Goal: Transaction & Acquisition: Purchase product/service

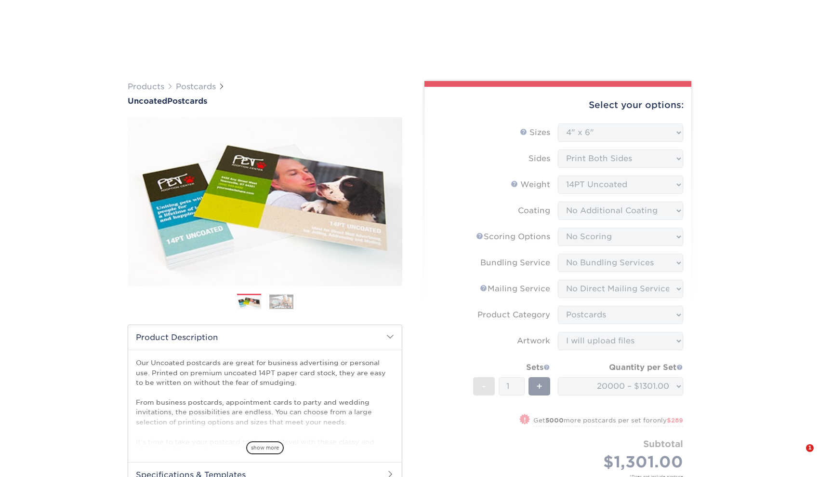
select select "4.00x6.00"
select select "16ebe401-5398-422d-8cb0-f3adbb82deb5"
select select "58689abb-25c0-461c-a4c3-a80b627d6649"
select select "3e5e9bdd-d78a-4c28-a41d-fe1407925ca6"
select select "9b7272e0-d6c8-4c3c-8e97-d3a1bcdab858"
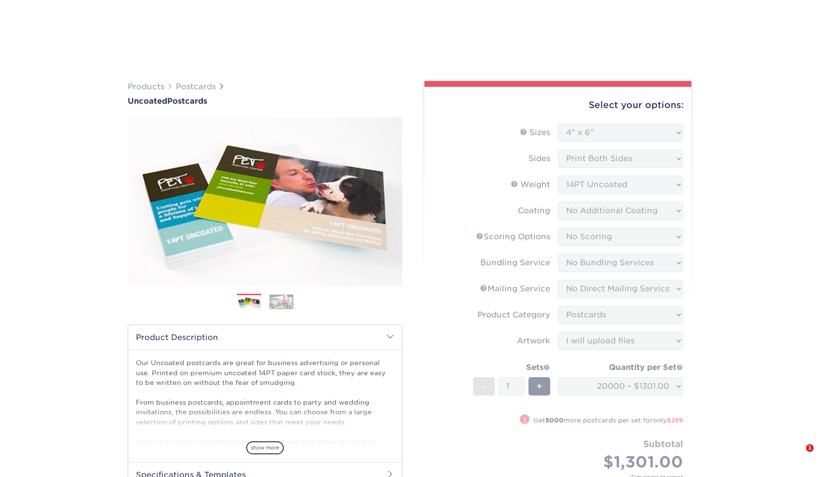
select select "upload"
select select "20000 – $1301.00"
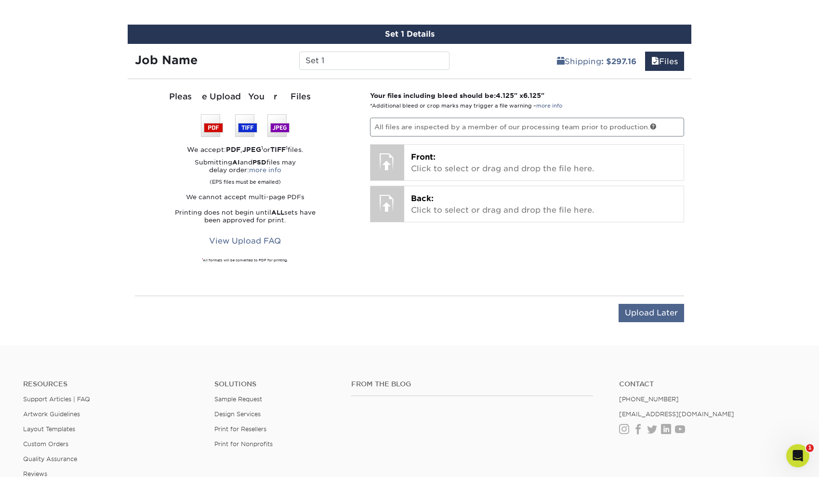
click at [645, 316] on input "Upload Later" at bounding box center [652, 313] width 66 height 18
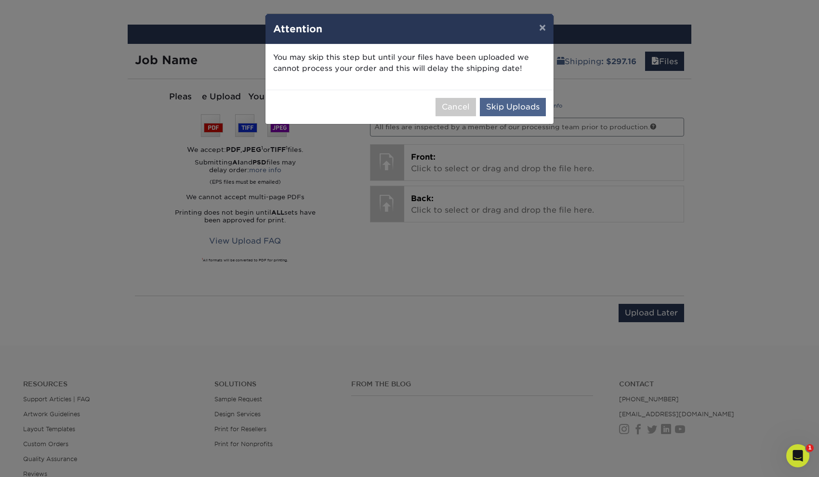
click at [529, 106] on button "Skip Uploads" at bounding box center [513, 107] width 66 height 18
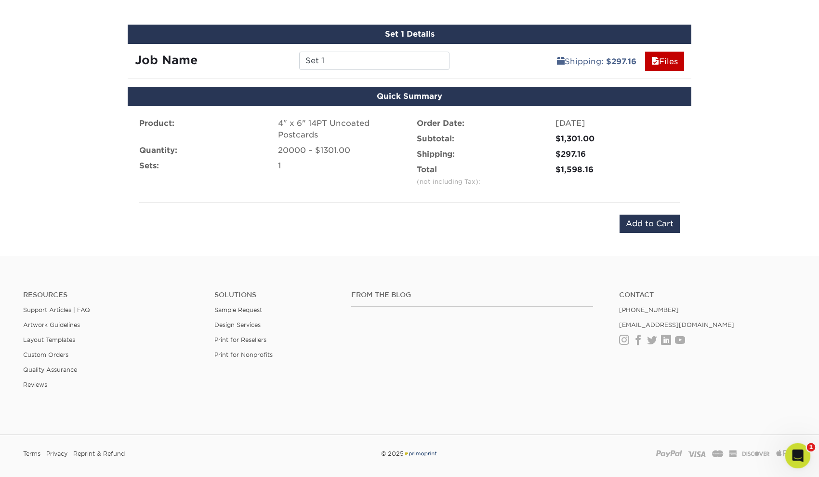
click at [798, 453] on icon "Open Intercom Messenger" at bounding box center [796, 454] width 7 height 8
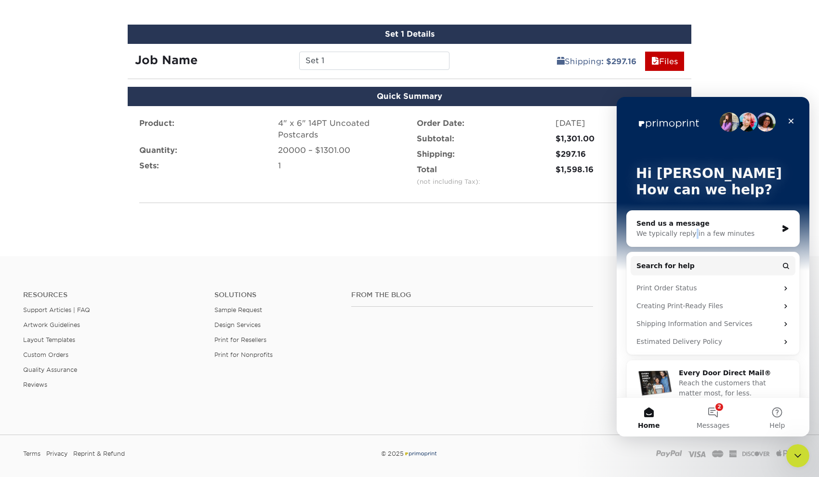
click at [692, 230] on div "We typically reply in a few minutes" at bounding box center [707, 233] width 141 height 10
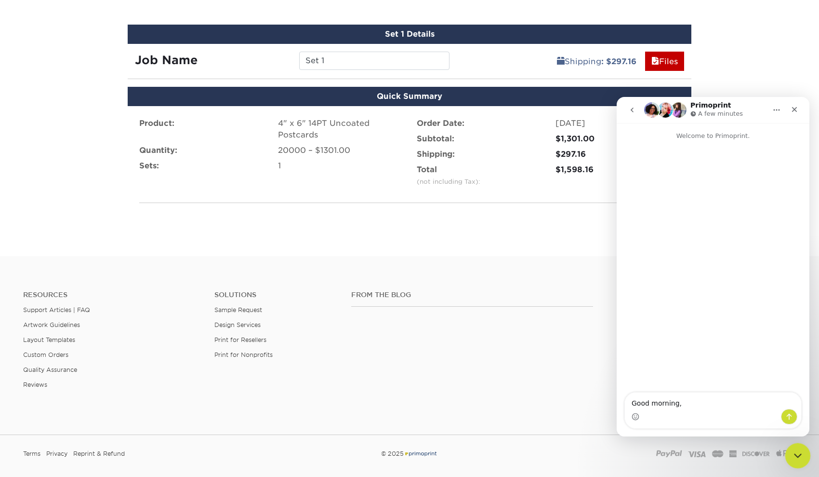
type textarea "Good morning,"
click at [792, 453] on icon "Close Intercom Messenger" at bounding box center [797, 454] width 12 height 12
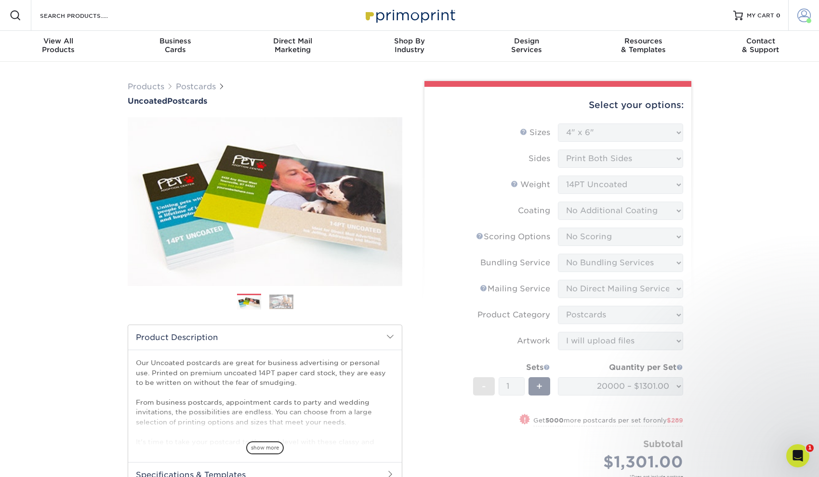
click at [803, 15] on span at bounding box center [804, 15] width 13 height 13
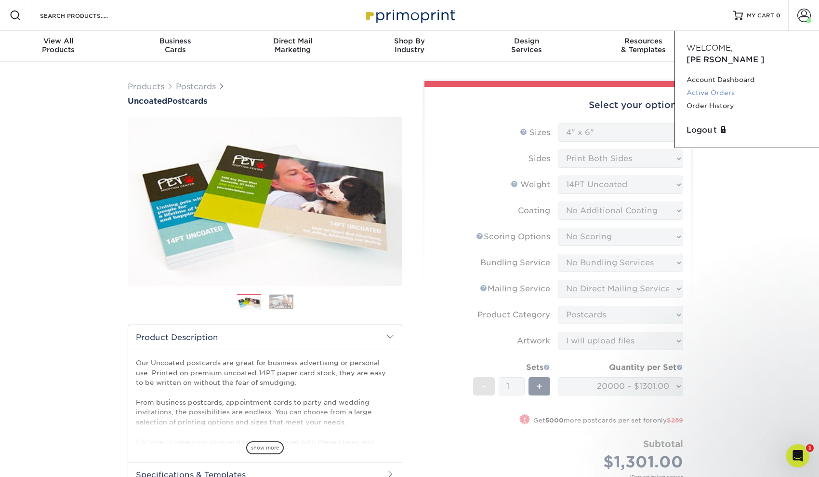
click at [729, 86] on link "Active Orders" at bounding box center [747, 92] width 121 height 13
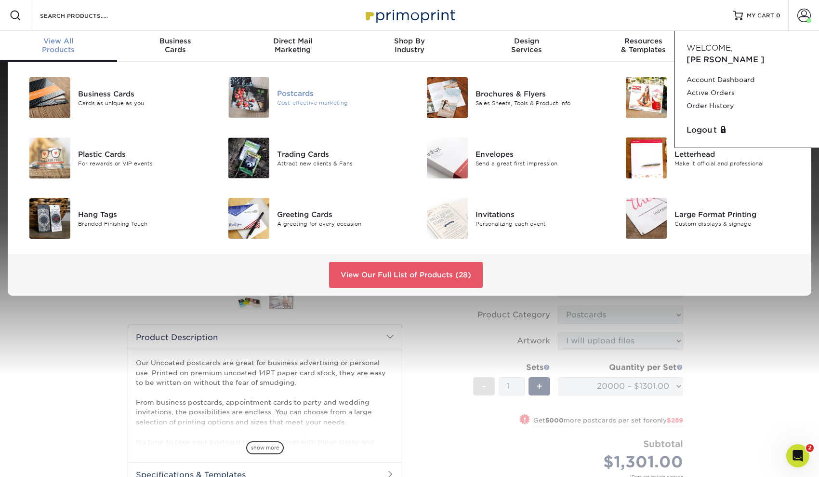
click at [296, 98] on div "Postcards" at bounding box center [339, 93] width 125 height 11
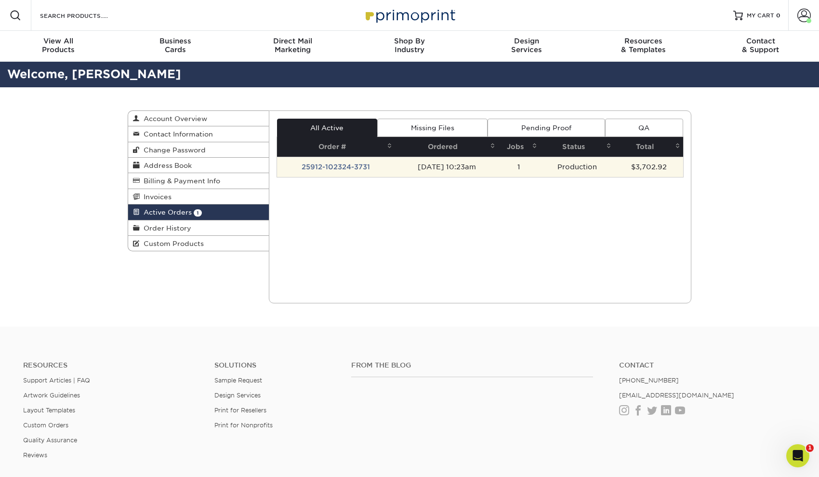
click at [396, 171] on td "[DATE] 10:23am" at bounding box center [446, 167] width 103 height 20
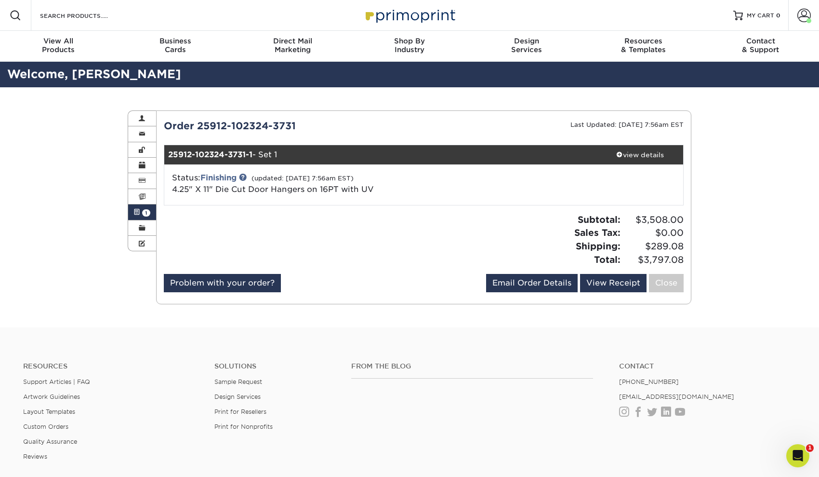
drag, startPoint x: 198, startPoint y: 125, endPoint x: 301, endPoint y: 127, distance: 103.1
click at [301, 127] on div "Order 25912-102324-3731" at bounding box center [290, 126] width 267 height 14
copy div "25912-102324-3731"
click at [803, 447] on div "Open Intercom Messenger" at bounding box center [797, 454] width 32 height 32
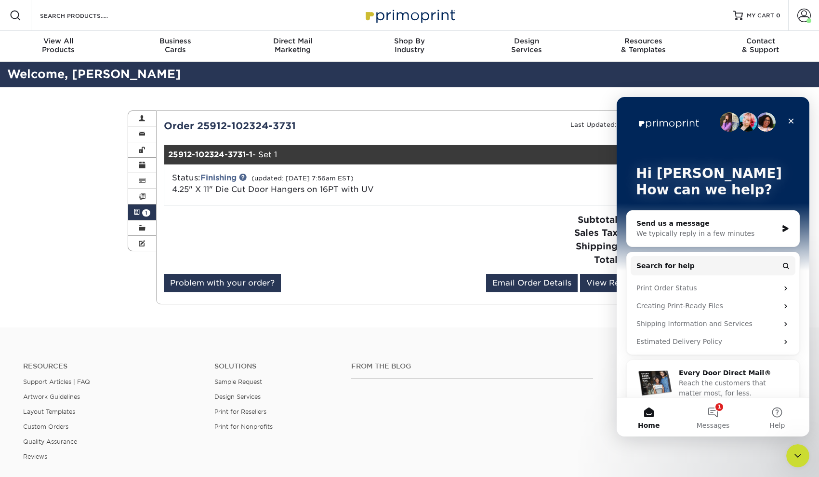
click at [693, 227] on div "Send us a message" at bounding box center [707, 223] width 141 height 10
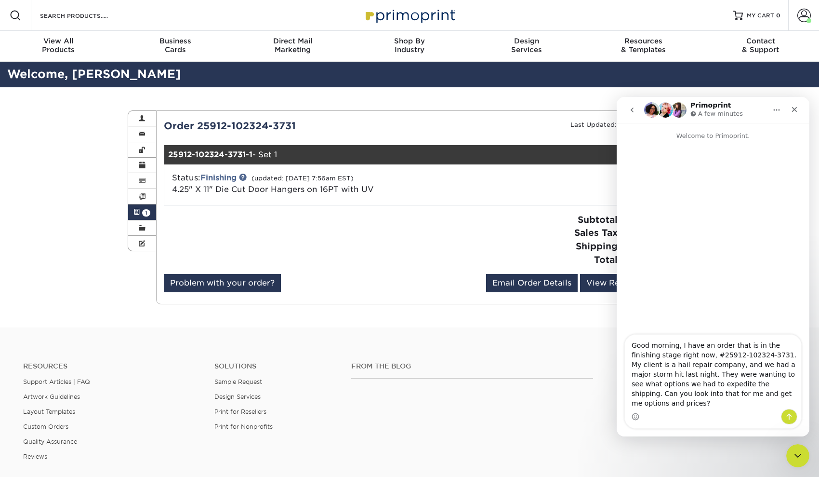
type textarea "Good morning, I have an order that is in the finishing stage right now, #25912-…"
click at [791, 416] on icon "Send a message…" at bounding box center [789, 416] width 8 height 8
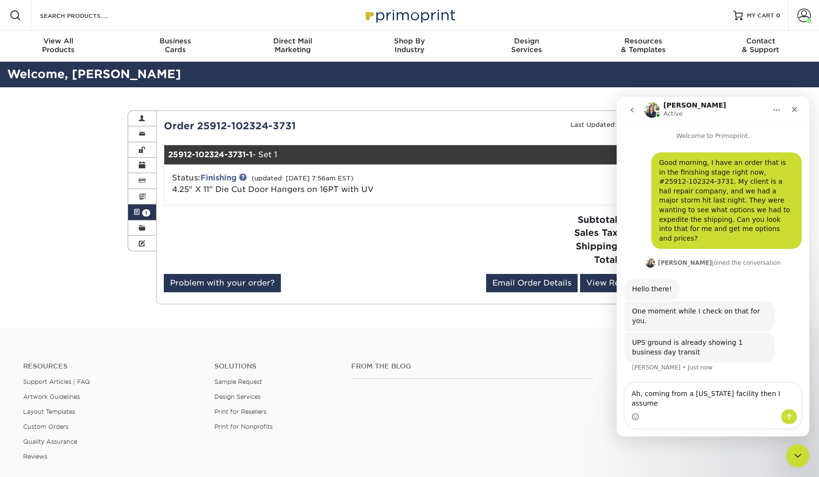
type textarea "Ah, coming from a Texas facility then I assume?"
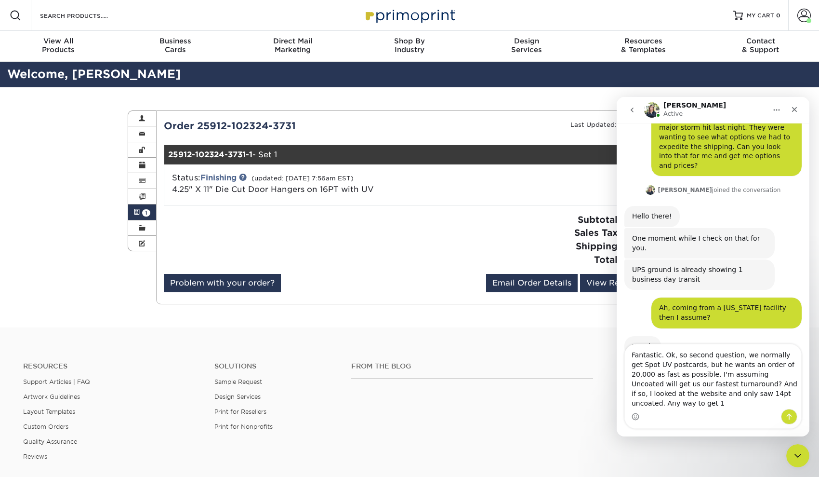
scroll to position [82, 0]
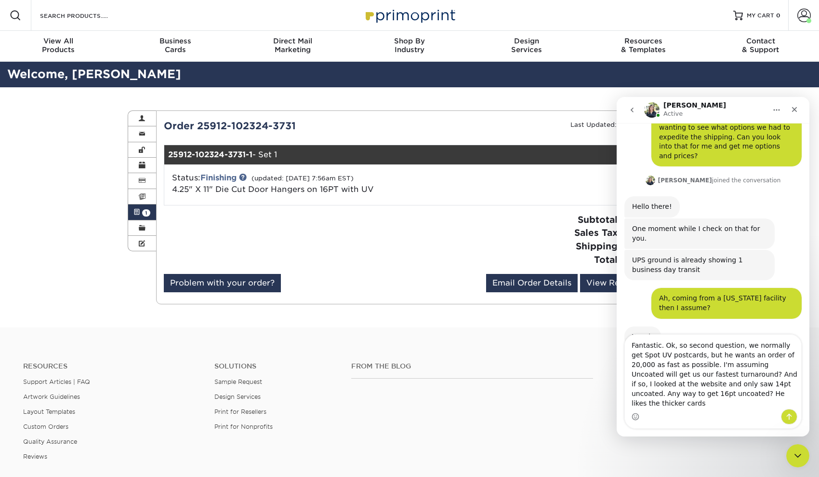
type textarea "Fantastic. Ok, so second question, we normally get Spot UV postcards, but he wa…"
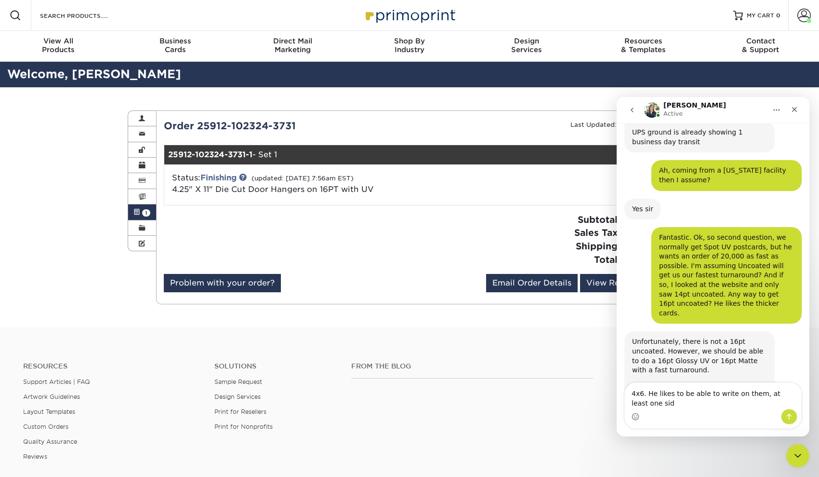
scroll to position [220, 0]
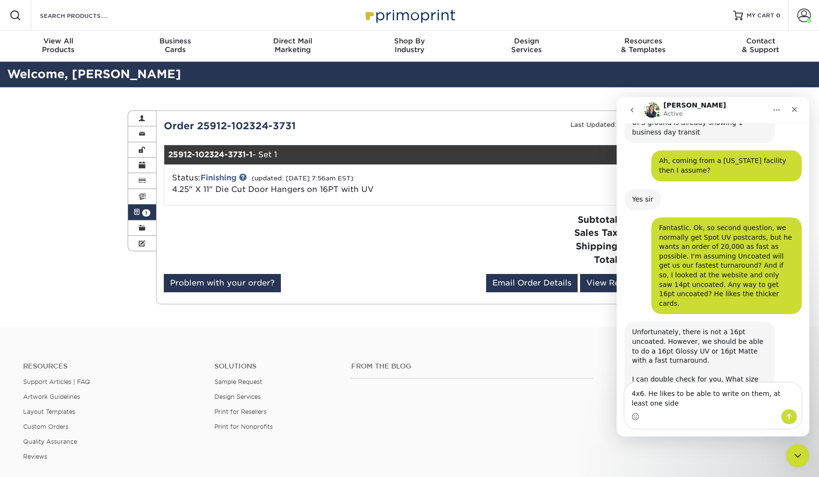
type textarea "4x6. He likes to be able to write on them, at least one side."
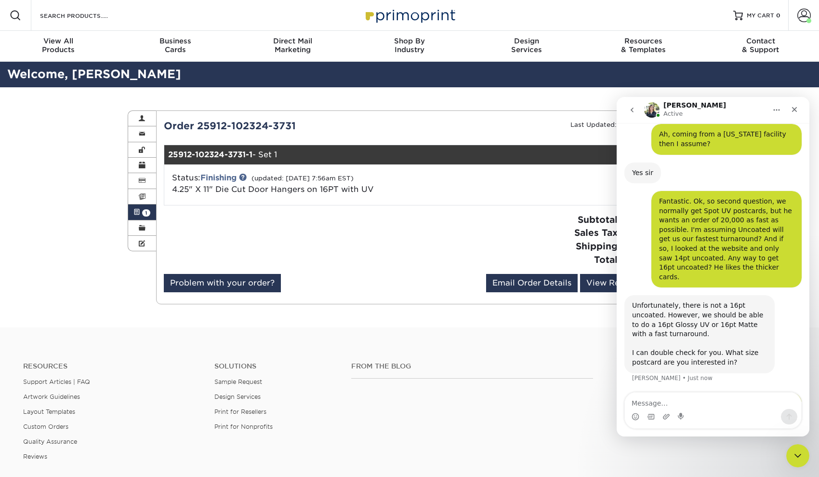
scroll to position [248, 0]
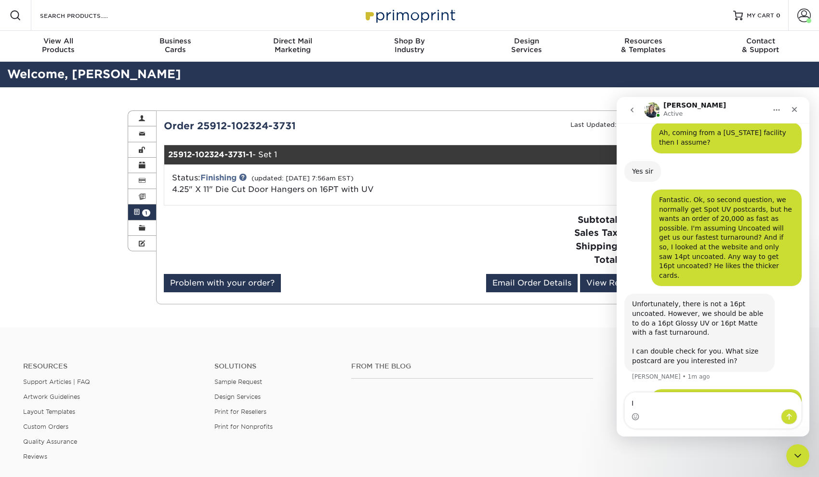
type textarea "I"
type textarea "W"
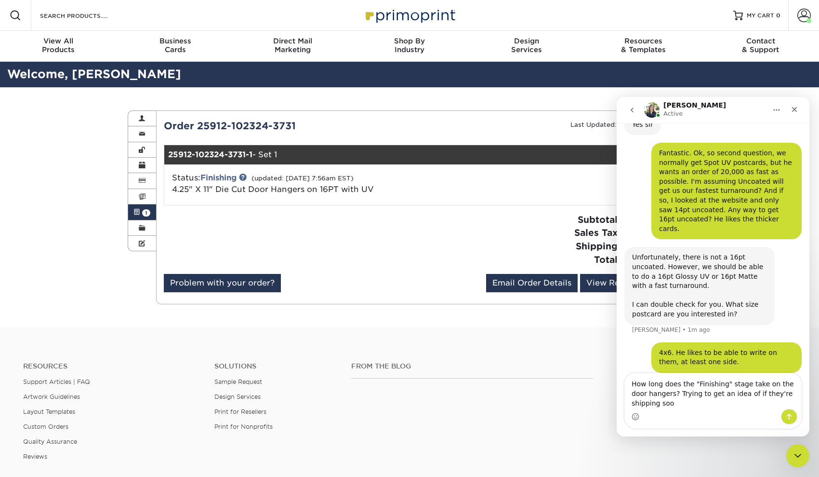
scroll to position [304, 0]
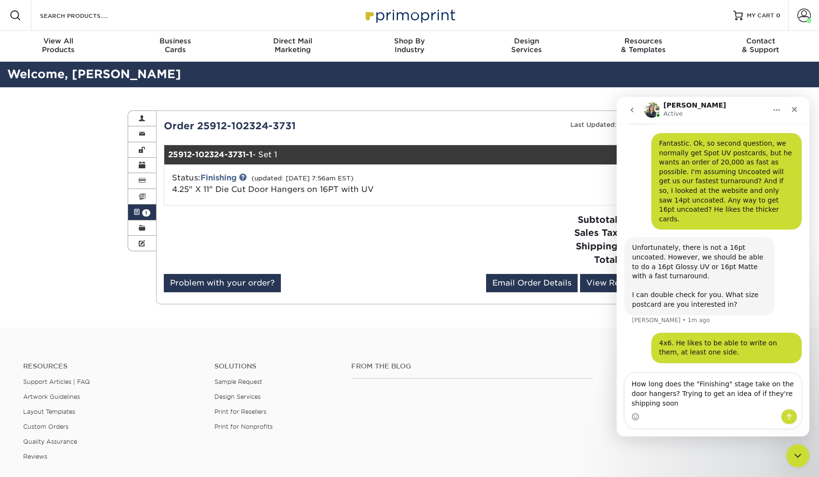
type textarea "How long does the "Finishing" stage take on the door hangers? Trying to get an …"
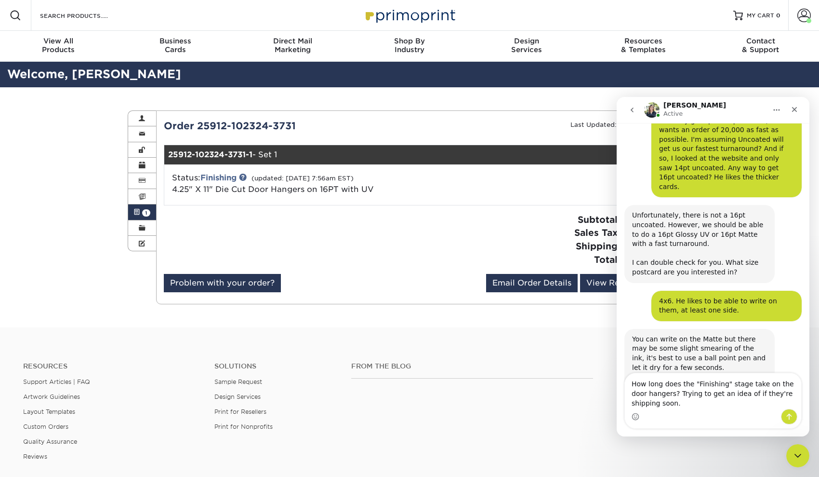
scroll to position [350, 0]
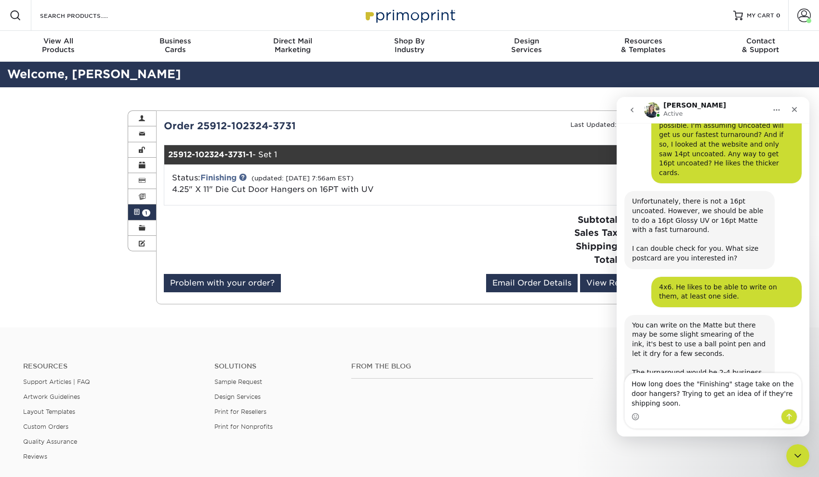
drag, startPoint x: 633, startPoint y: 384, endPoint x: 679, endPoint y: 413, distance: 54.8
click at [679, 413] on div "How long does the "Finishing" stage take on the door hangers? Trying to get an …" at bounding box center [713, 400] width 176 height 55
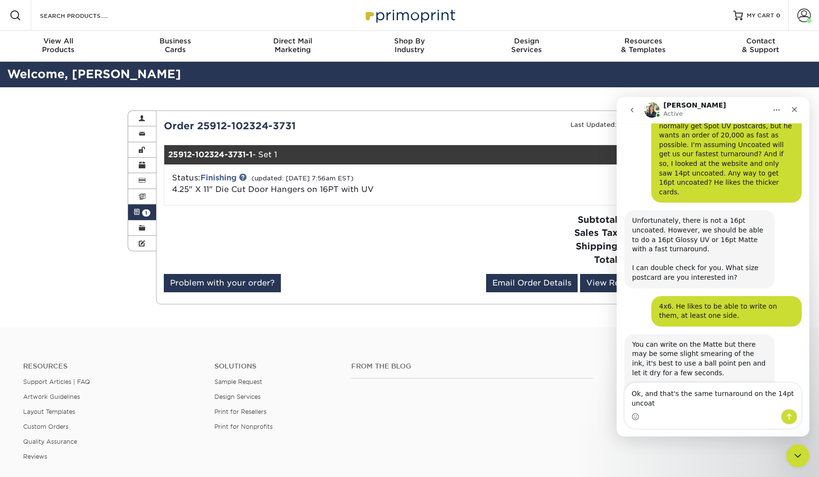
scroll to position [341, 0]
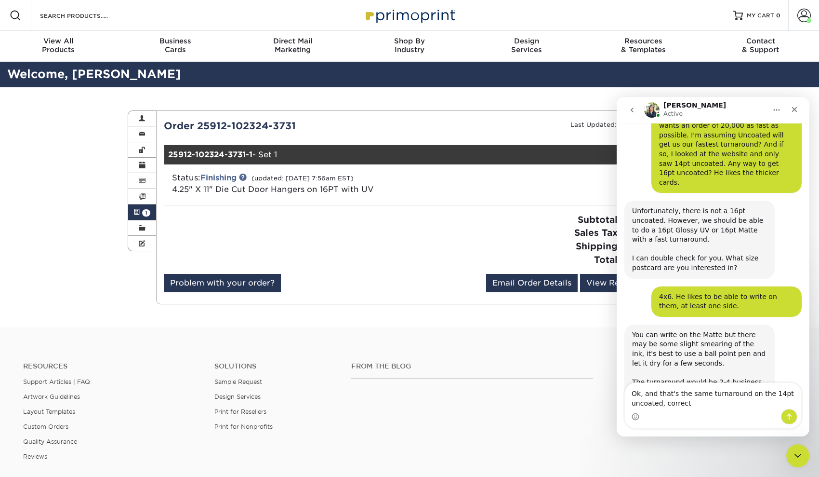
type textarea "Ok, and that's the same turnaround on the 14pt uncoated, correct?"
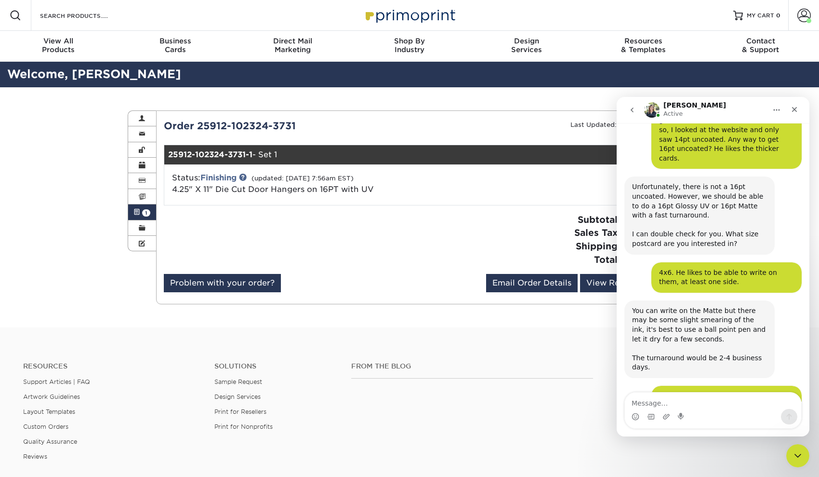
scroll to position [397, 0]
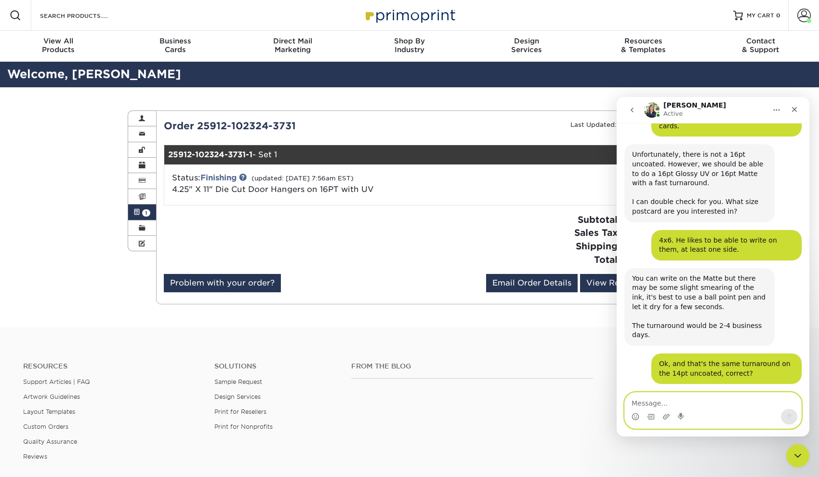
paste textarea "How long does the "Finishing" stage take on the door hangers? Trying to get an …"
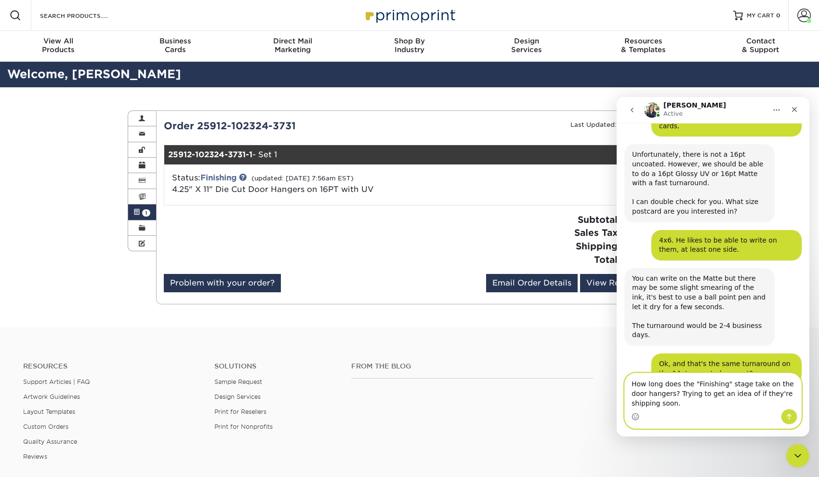
scroll to position [416, 0]
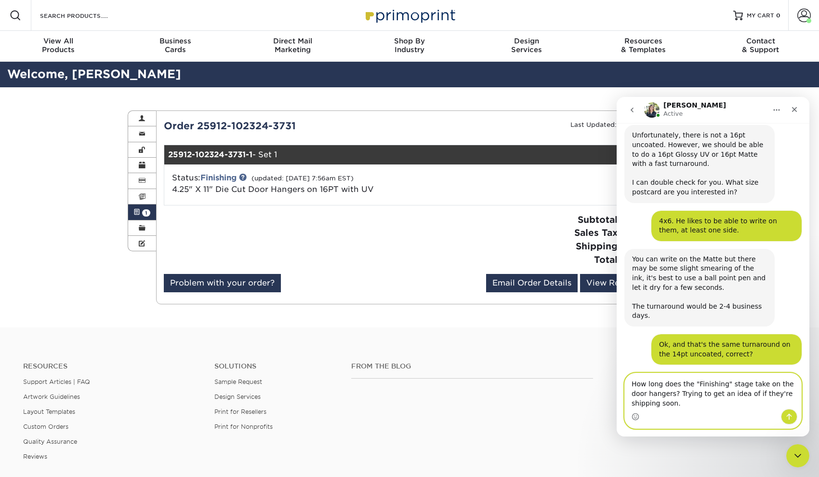
click at [634, 383] on textarea "How long does the "Finishing" stage take on the door hangers? Trying to get an …" at bounding box center [713, 391] width 176 height 36
type textarea "How long does the "Finishing" stage take on the door hangers? Trying to get an …"
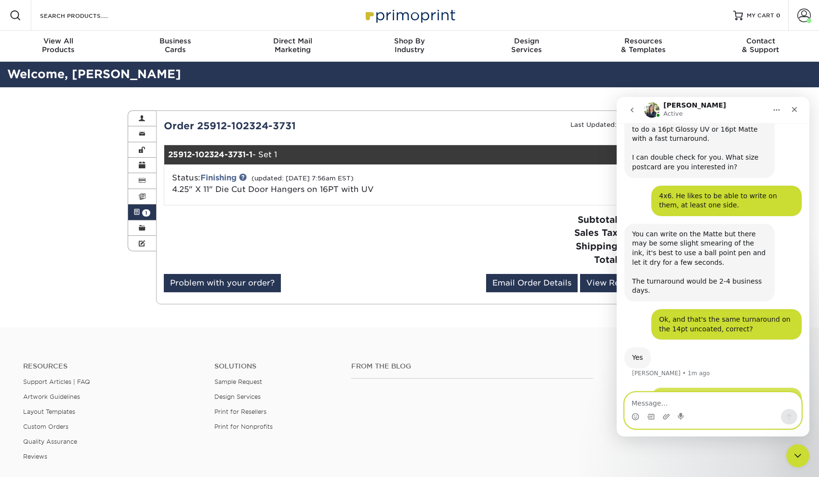
scroll to position [444, 0]
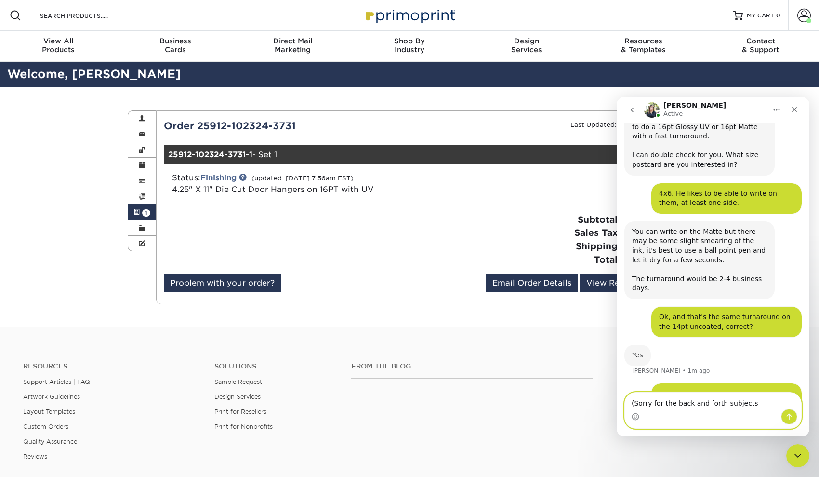
type textarea "(Sorry for the back and forth subjects)"
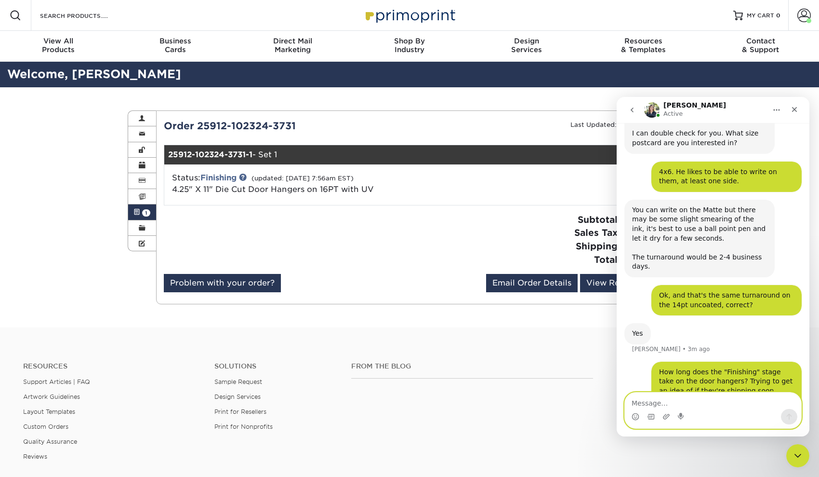
scroll to position [503, 0]
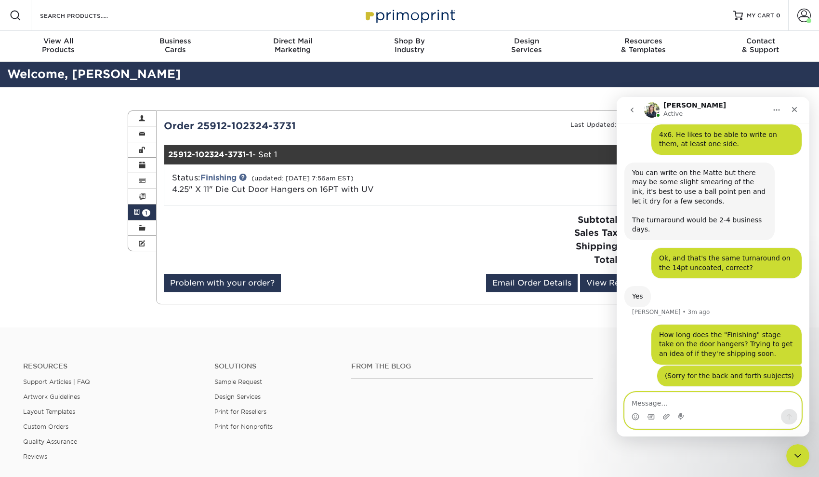
click at [686, 401] on textarea "Message…" at bounding box center [713, 400] width 176 height 16
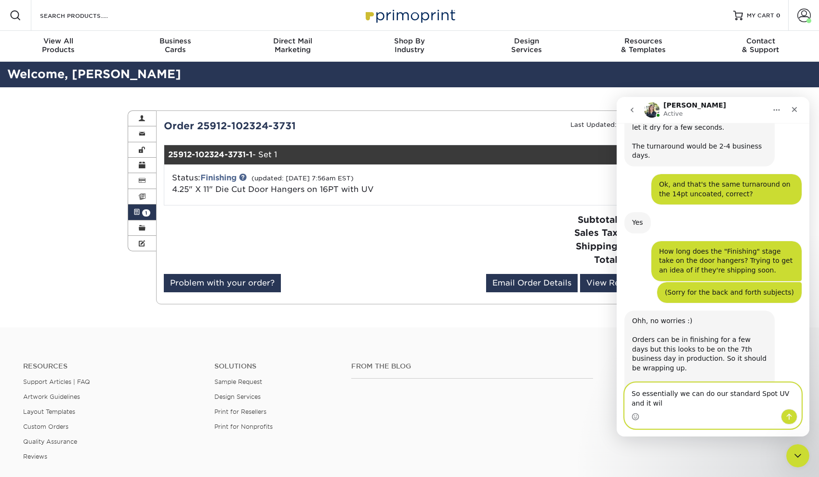
scroll to position [595, 0]
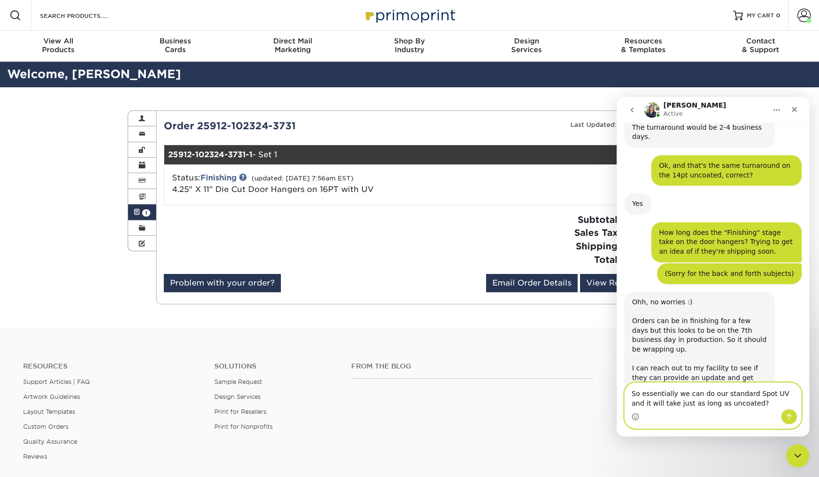
click at [782, 392] on textarea "So essentially we can do our standard Spot UV and it will take just as long as …" at bounding box center [713, 396] width 176 height 26
type textarea "So essentially we can do our standard Spot UV postcards and it will take just a…"
click at [788, 419] on icon "Send a message…" at bounding box center [789, 416] width 8 height 8
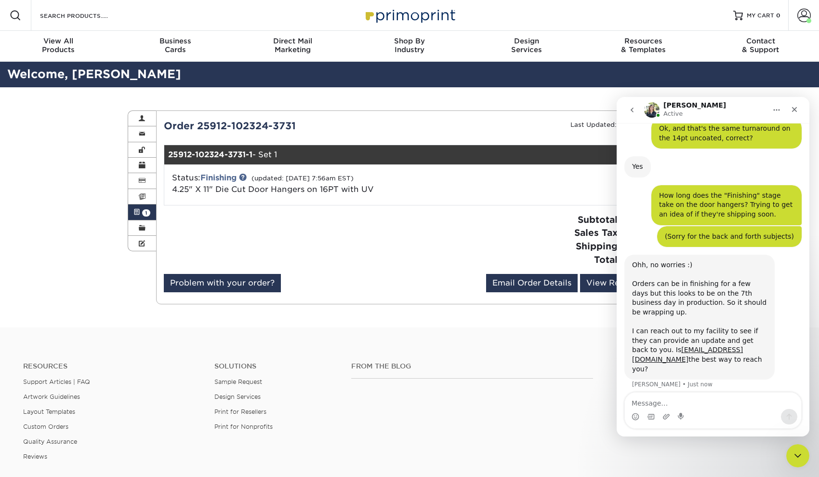
click at [750, 294] on div "Ohh, no worries :) Orders can be in finishing for a few days but this looks to …" at bounding box center [699, 316] width 135 height 113
click at [723, 288] on div "Ohh, no worries :) Orders can be in finishing for a few days but this looks to …" at bounding box center [699, 316] width 135 height 113
click at [677, 406] on textarea "Message…" at bounding box center [713, 400] width 176 height 16
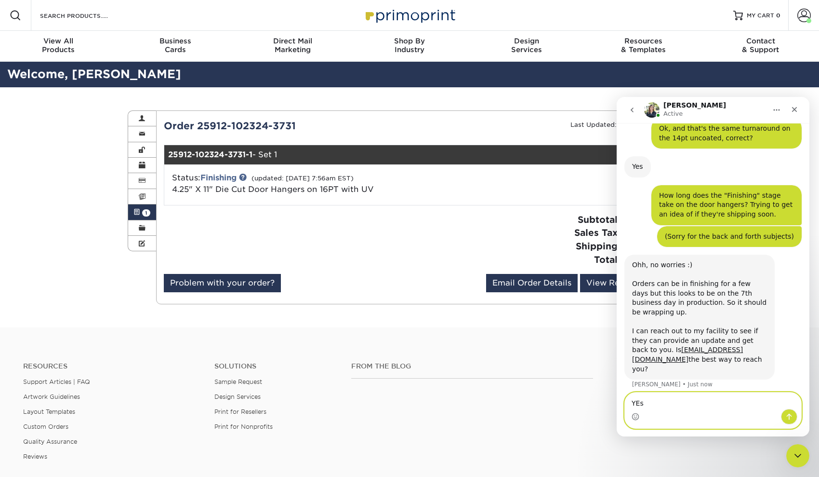
scroll to position [669, 0]
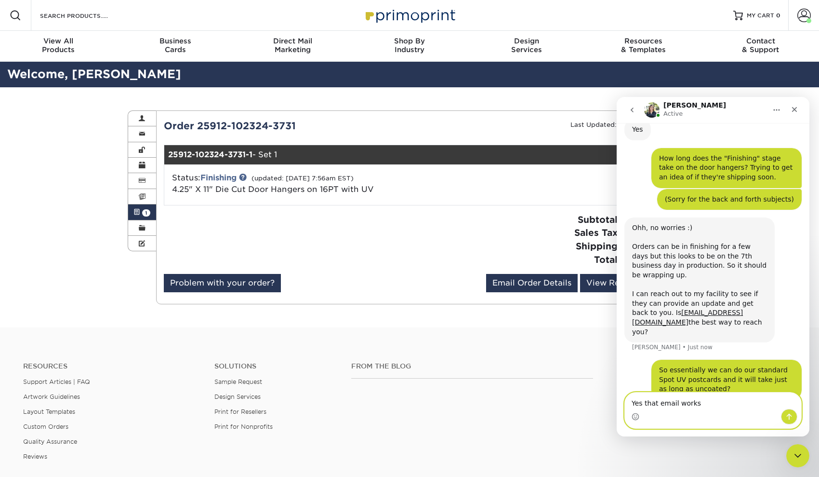
type textarea "Yes that email works."
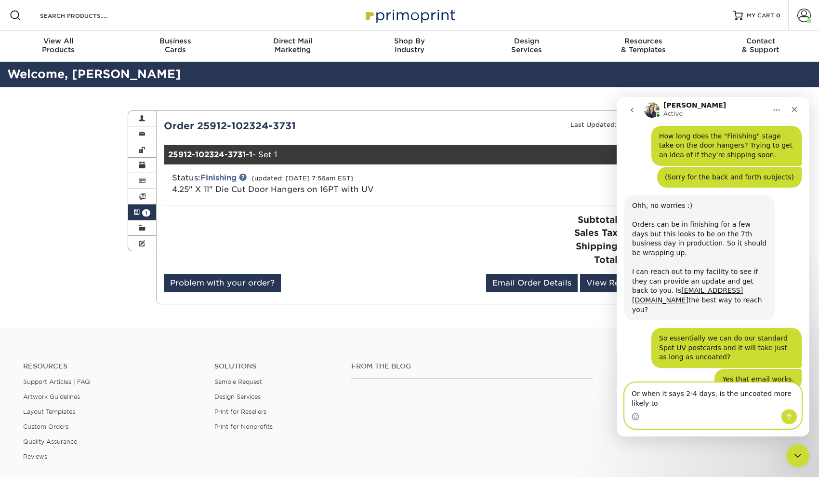
scroll to position [701, 0]
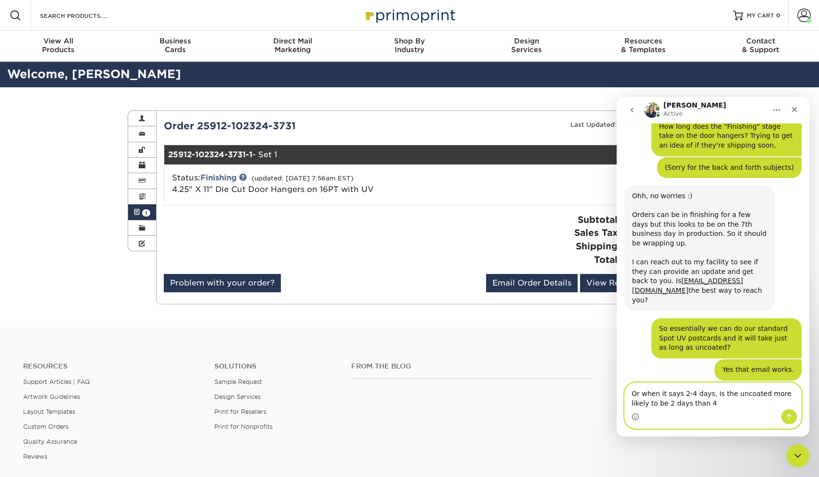
type textarea "Or when it says 2-4 days, is the uncoated more likely to be 2 days than 4?"
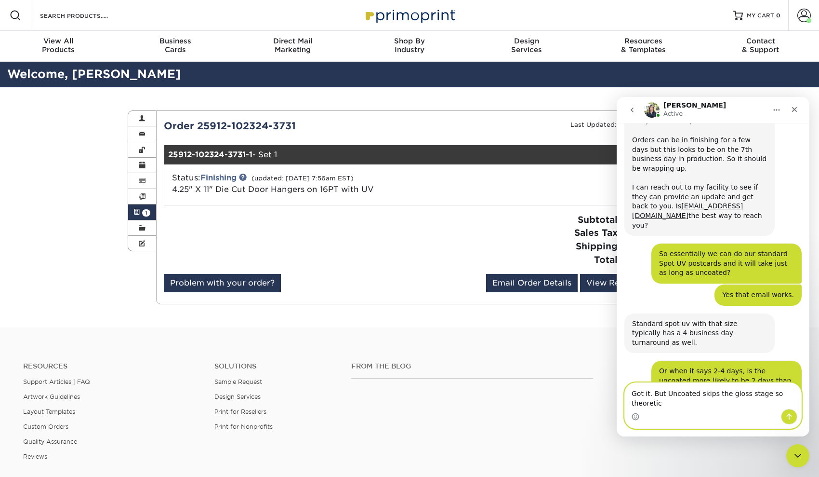
scroll to position [785, 0]
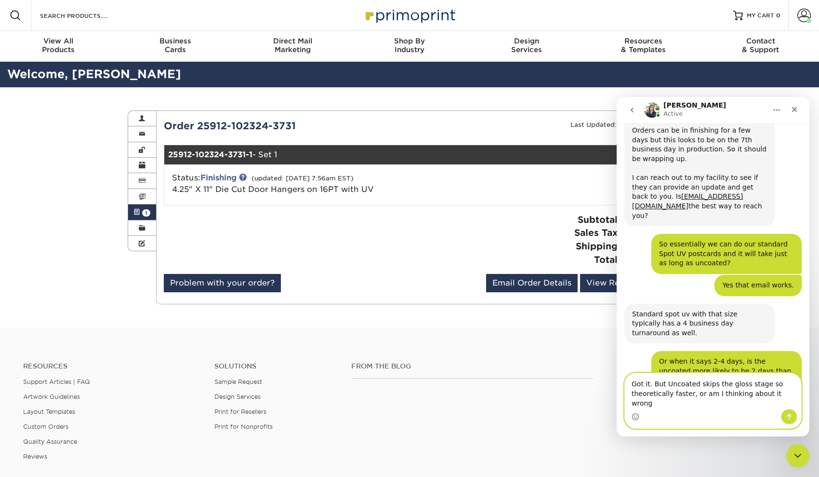
type textarea "Got it. But Uncoated skips the gloss stage so theoretically faster, or am I thi…"
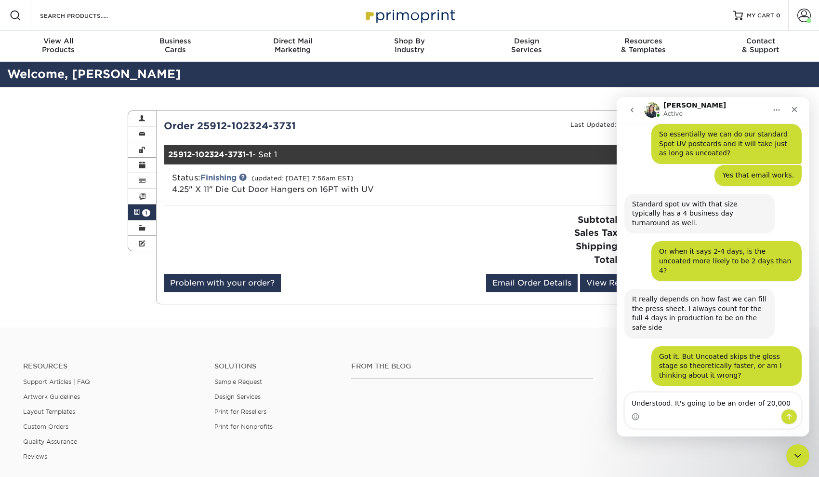
scroll to position [937, 0]
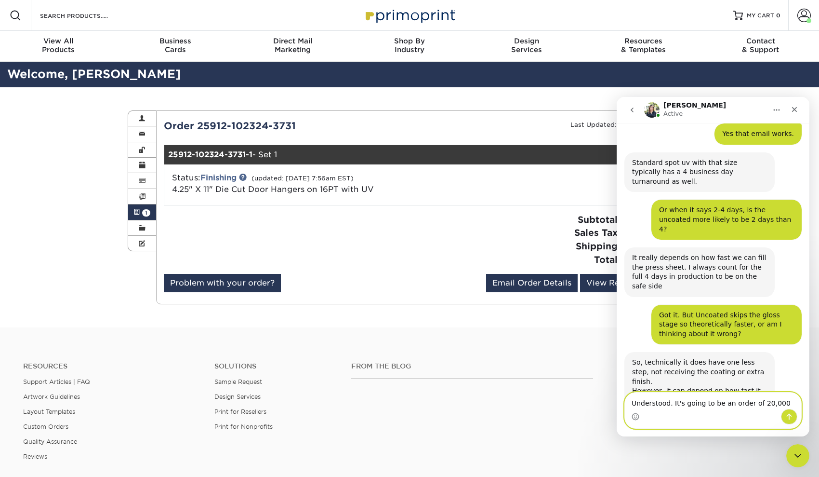
drag, startPoint x: 788, startPoint y: 399, endPoint x: 620, endPoint y: 383, distance: 168.9
click at [620, 383] on div "Welcome to Primoprint. Good morning, I have an order that is in the finishing s…" at bounding box center [713, 279] width 193 height 313
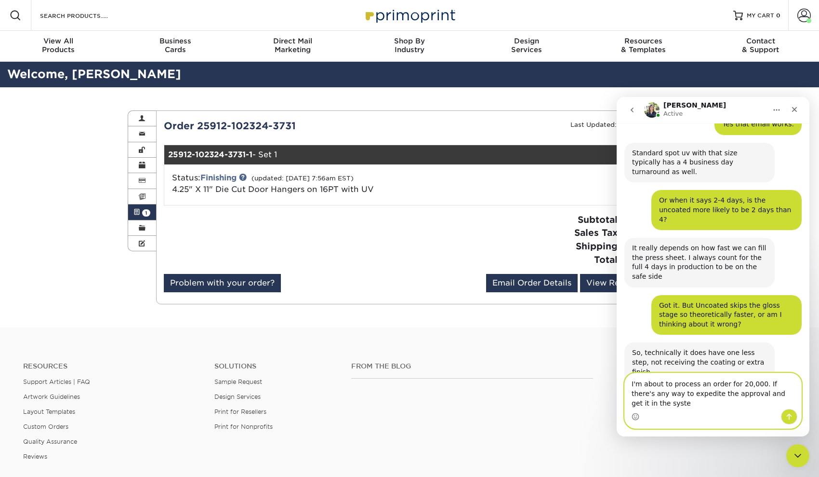
scroll to position [956, 0]
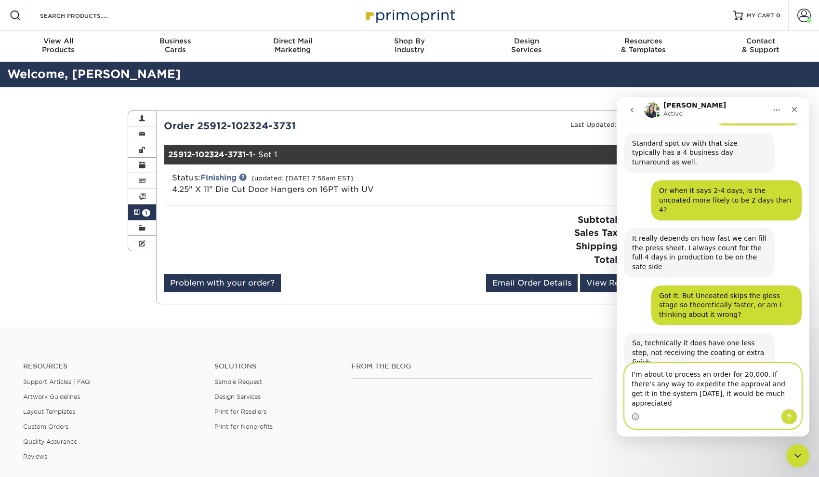
type textarea "I'm about to process an order for 20,000. If there's any way to expedite the ap…"
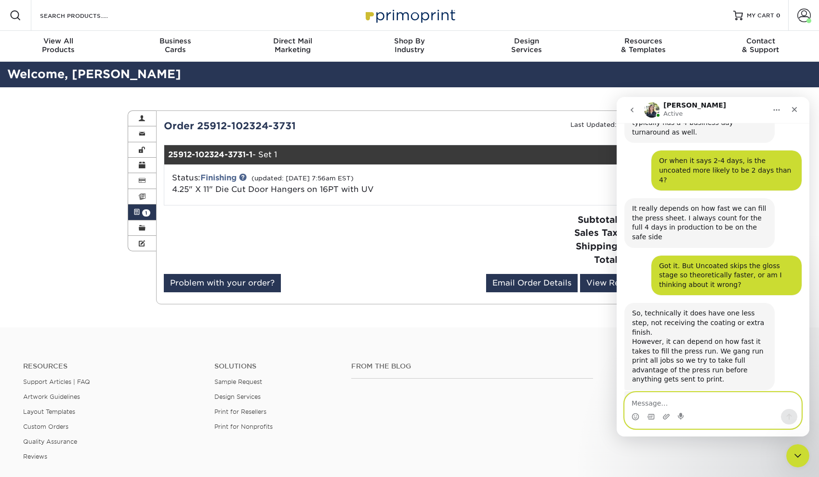
scroll to position [993, 0]
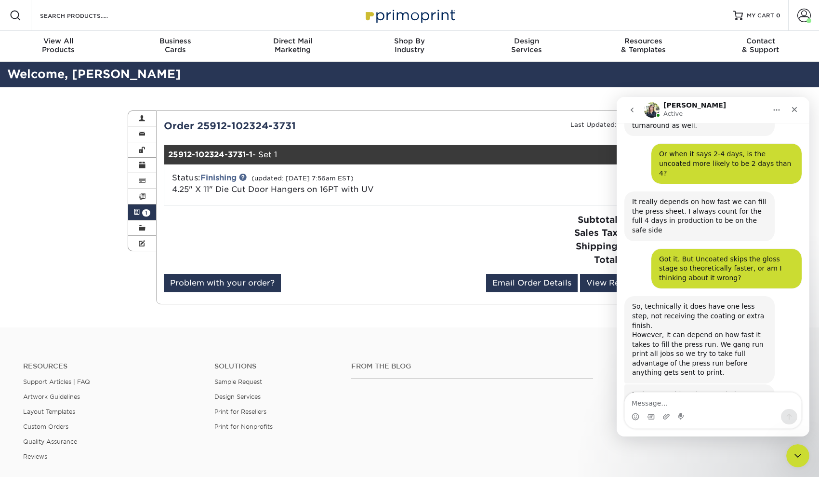
click at [503, 342] on div "Resources Support Articles | FAQ Artwork Guidelines Layout Templates Custom Ord…" at bounding box center [409, 419] width 819 height 160
click at [797, 452] on icon "Close Intercom Messenger" at bounding box center [797, 454] width 12 height 12
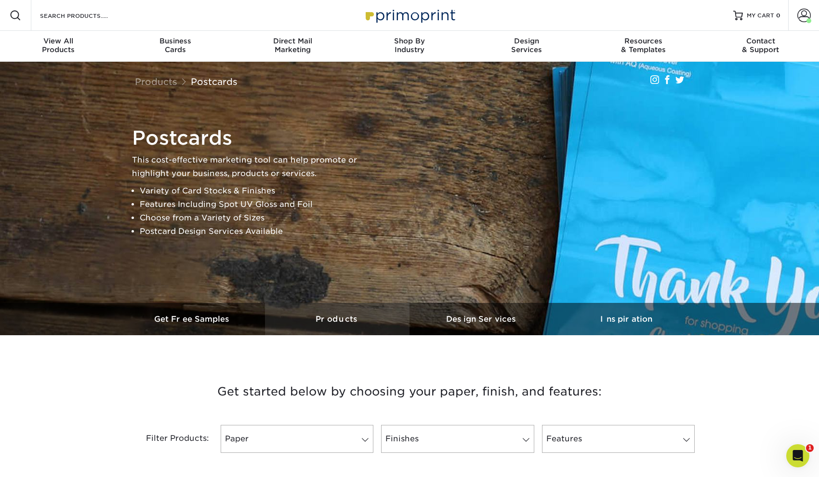
click at [348, 321] on h3 "Products" at bounding box center [337, 318] width 145 height 9
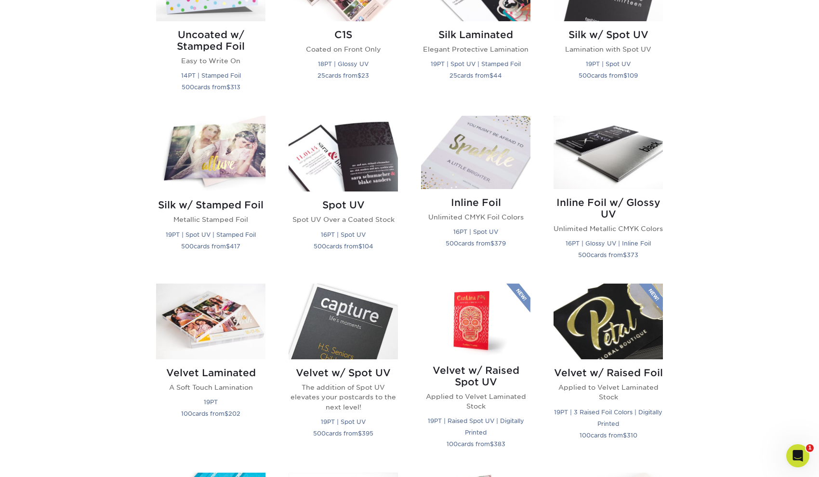
scroll to position [704, 0]
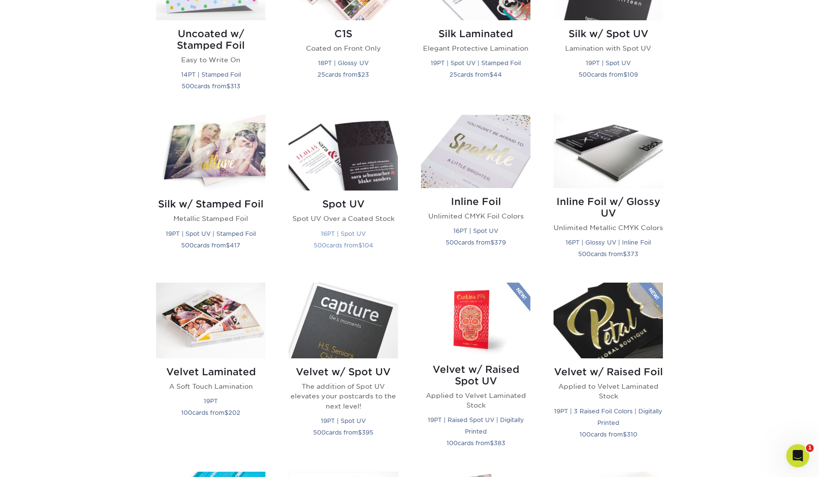
click at [353, 187] on img at bounding box center [343, 153] width 109 height 76
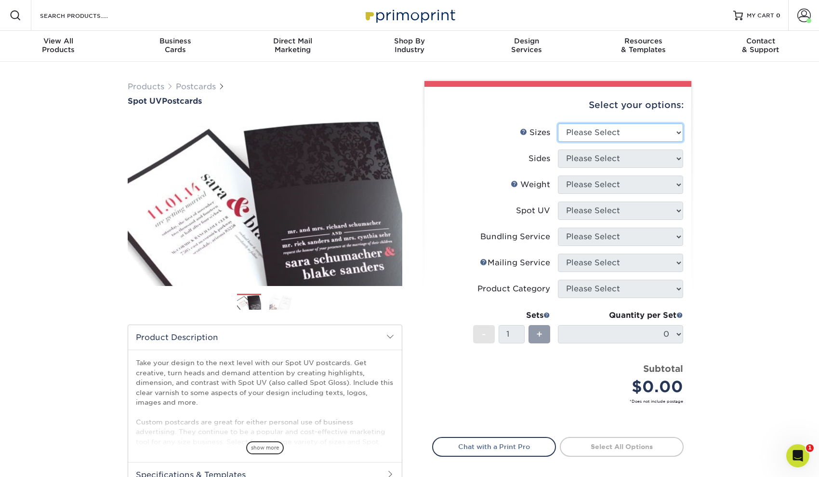
select select "4.00x6.00"
select select "13abbda7-1d64-4f25-8bb2-c179b224825d"
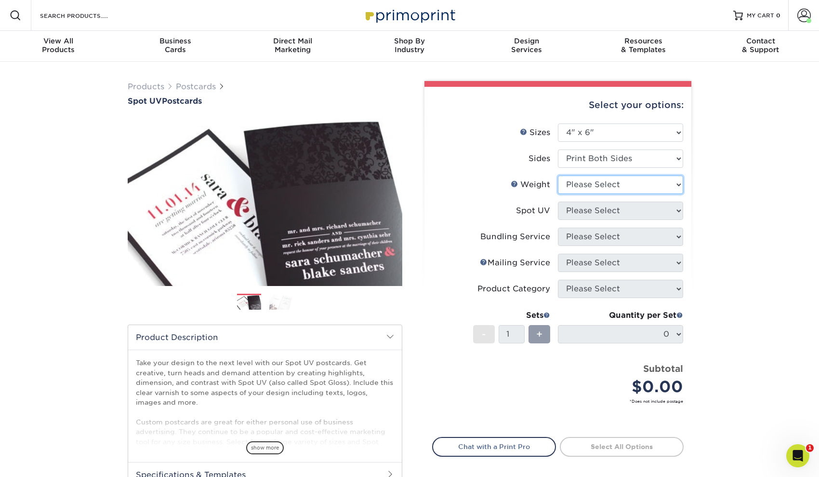
select select "16PT"
select select "0"
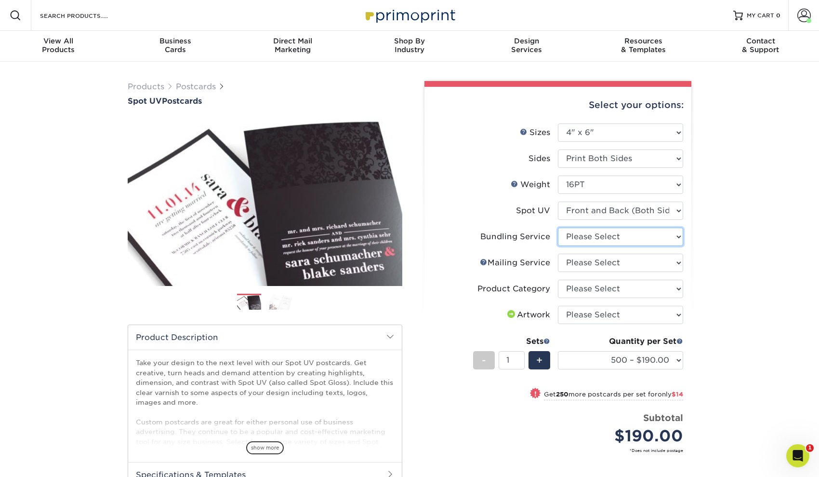
select select "58689abb-25c0-461c-a4c3-a80b627d6649"
select select "3e5e9bdd-d78a-4c28-a41d-fe1407925ca6"
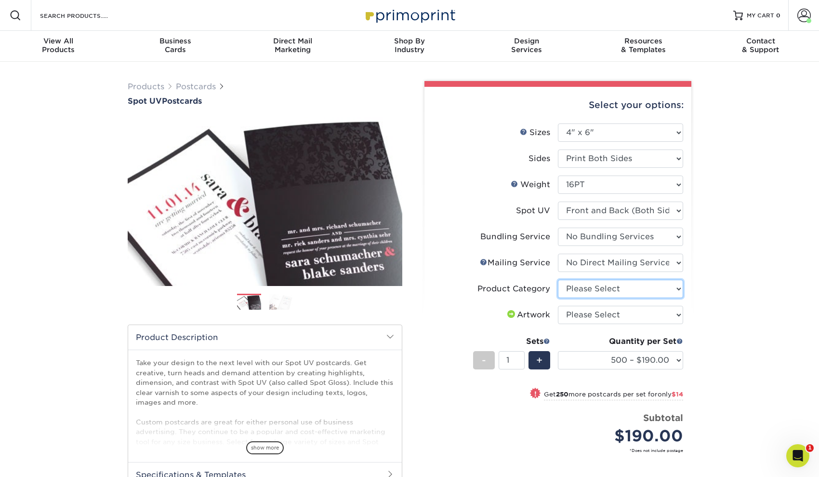
select select "9b7272e0-d6c8-4c3c-8e97-d3a1bcdab858"
select select "upload"
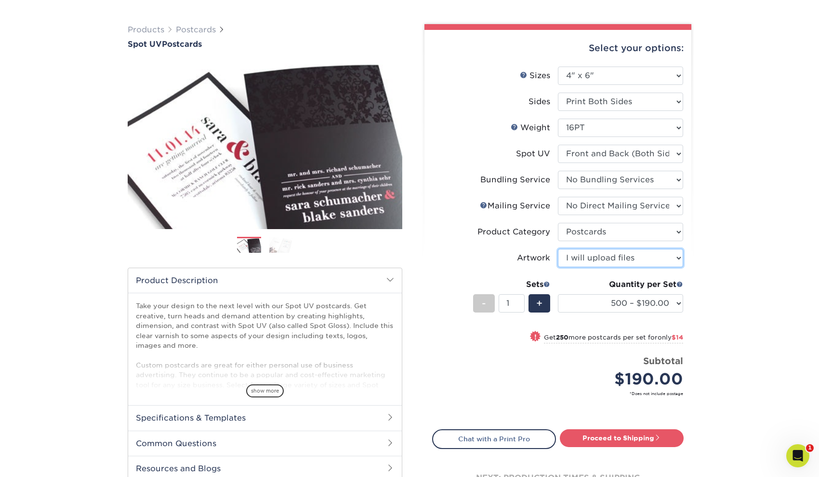
scroll to position [75, 0]
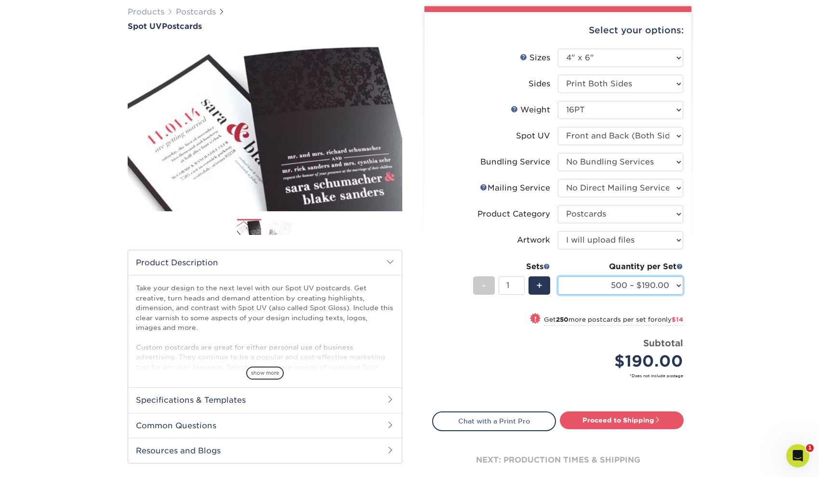
select select "20000 – $1443.00"
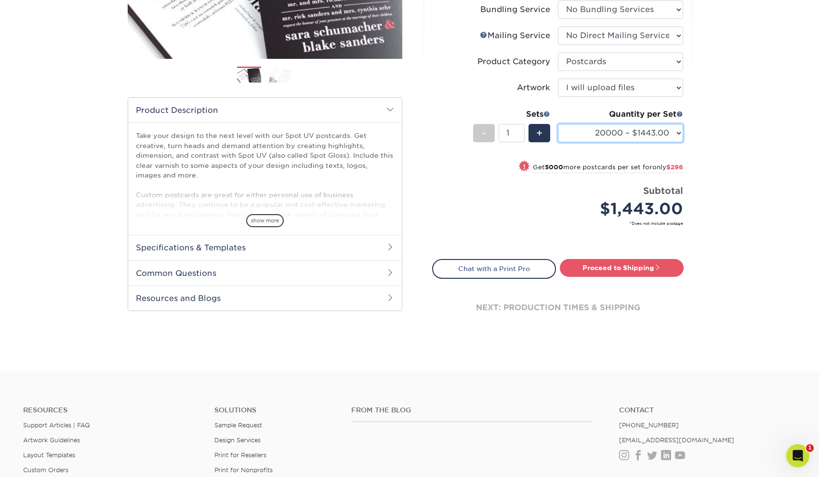
scroll to position [227, 0]
click at [610, 268] on link "Proceed to Shipping" at bounding box center [622, 266] width 124 height 17
type input "Set 1"
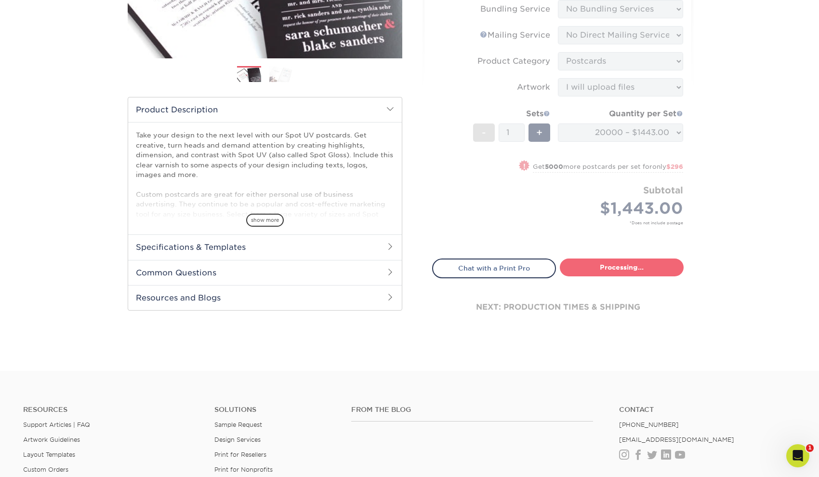
select select "36f556e2-3a5d-4389-b9c0-63b093bd3c08"
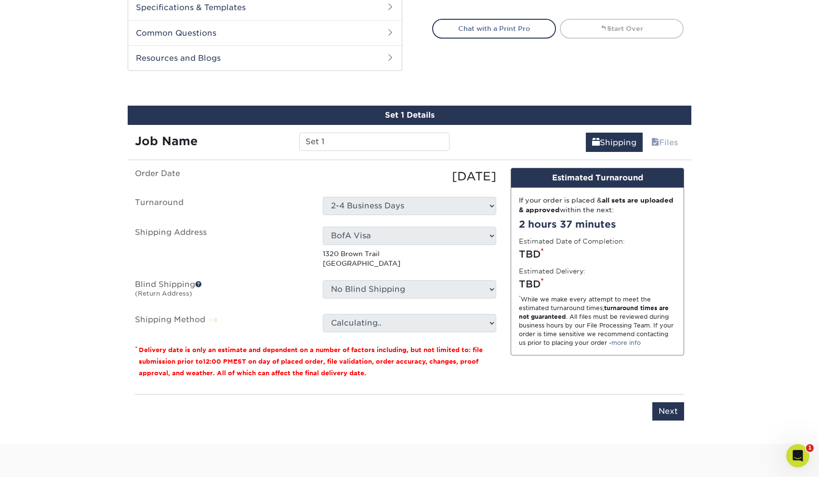
scroll to position [512, 0]
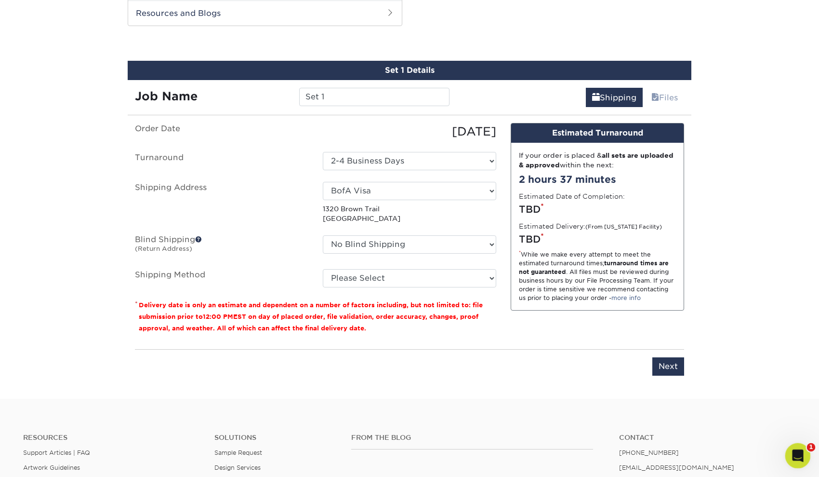
click at [796, 444] on div "Open Intercom Messenger" at bounding box center [797, 454] width 32 height 32
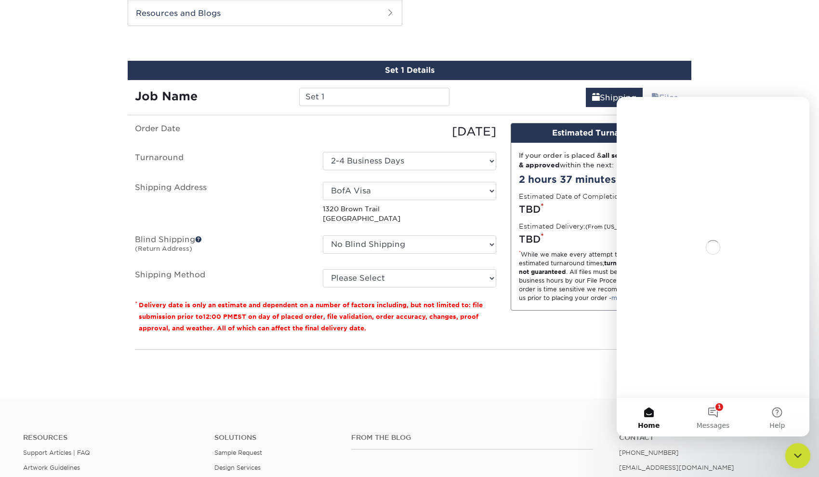
scroll to position [0, 0]
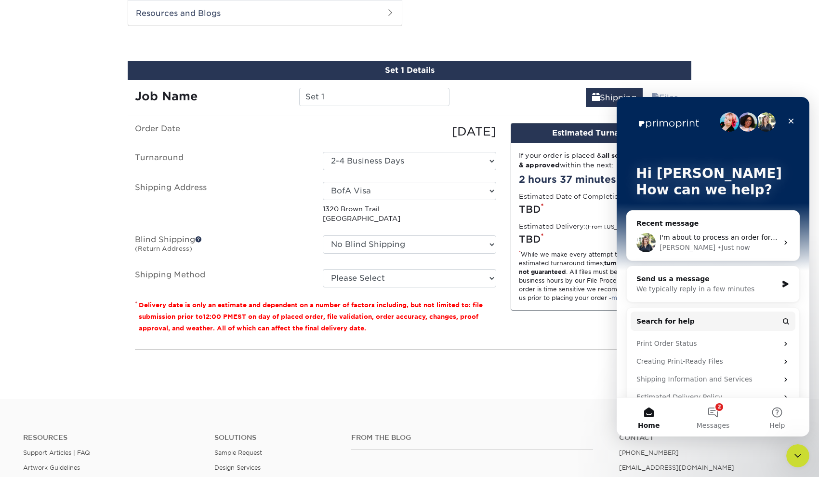
click at [726, 226] on div "I'm about to process an order for 20,000. If there's any way to expedite the ap…" at bounding box center [713, 243] width 173 height 36
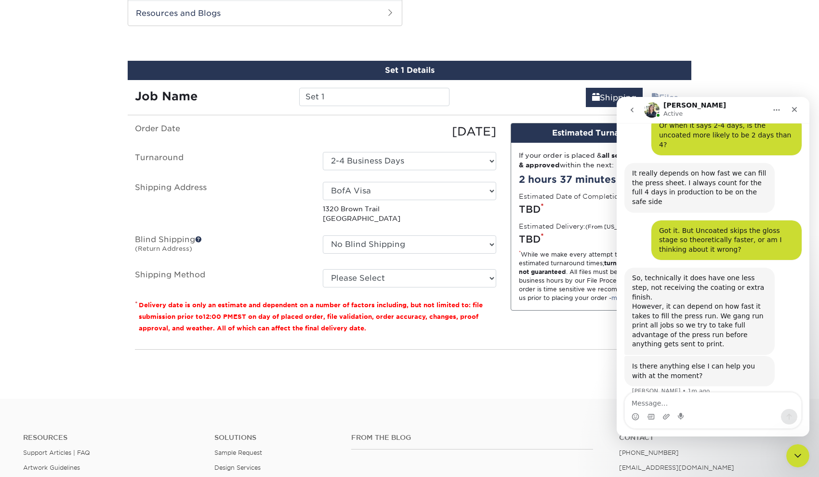
scroll to position [1030, 0]
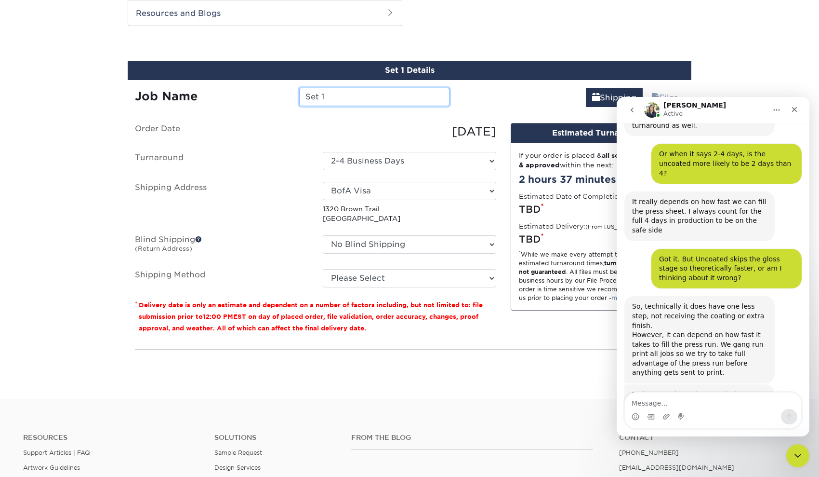
click at [341, 100] on input "Set 1" at bounding box center [374, 97] width 150 height 18
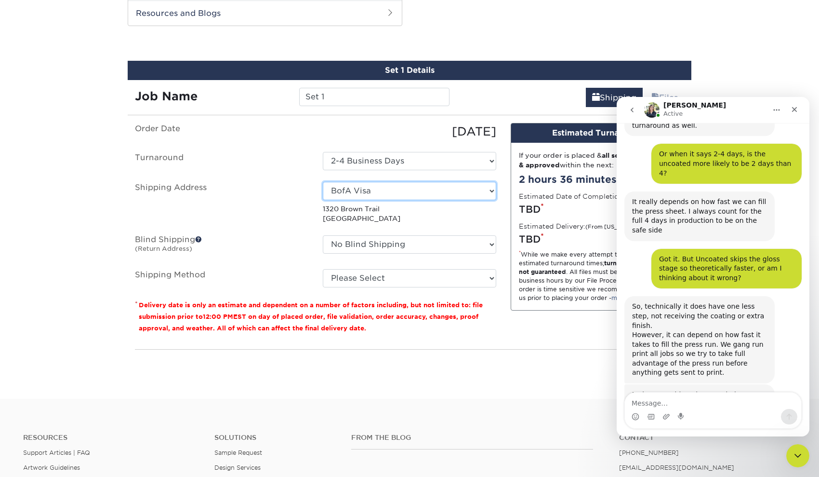
select select "285475"
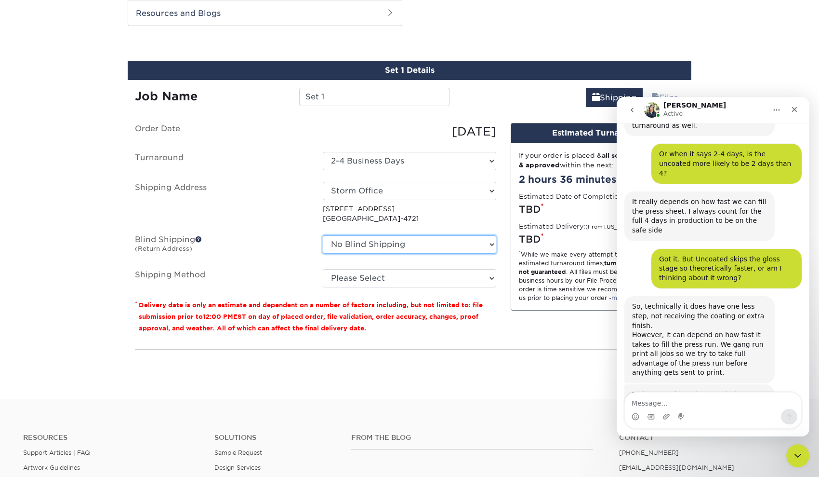
select select "63886"
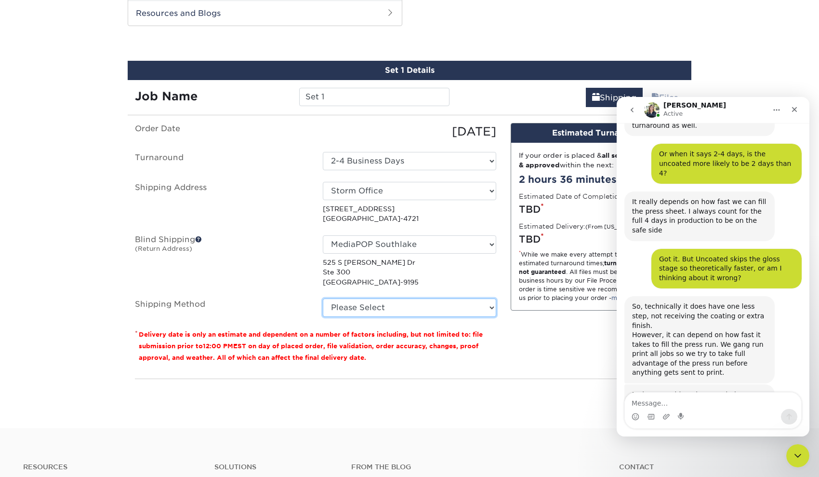
scroll to position [1030, 0]
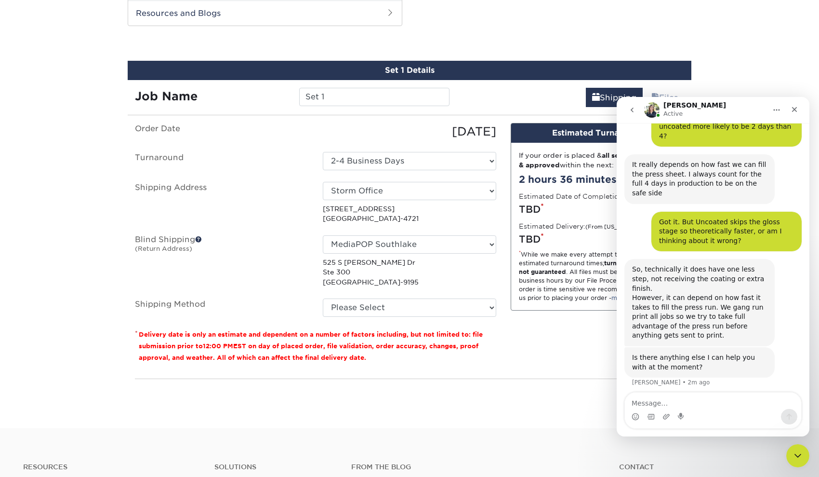
click at [291, 238] on label "Blind Shipping (Return Address)" at bounding box center [222, 261] width 188 height 52
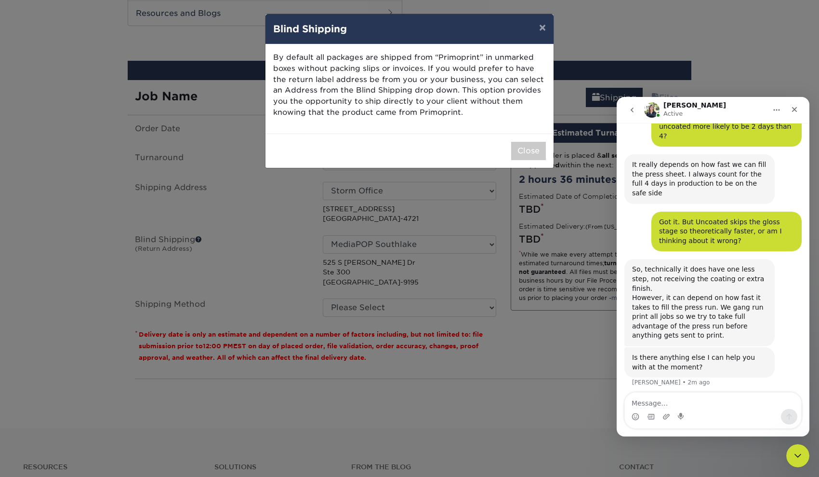
click at [555, 14] on div "× Blind Shipping By default all packages are shipped from “Primoprint” in unmar…" at bounding box center [409, 238] width 819 height 477
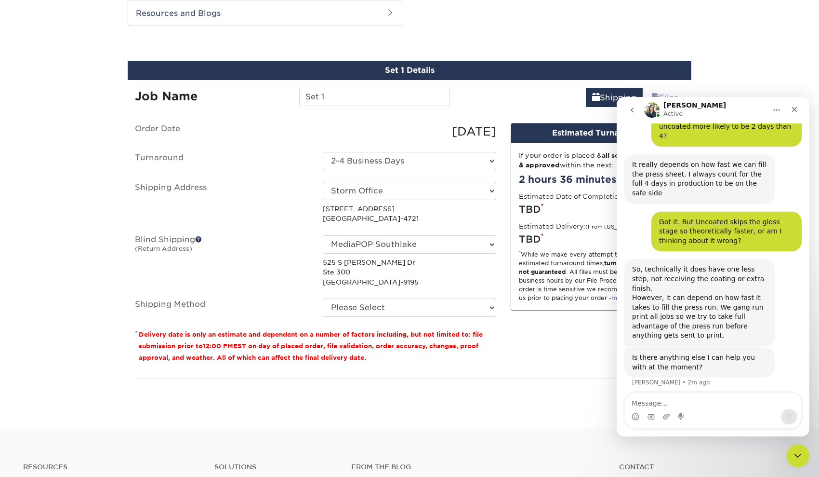
click at [634, 109] on icon "go back" at bounding box center [632, 110] width 8 height 8
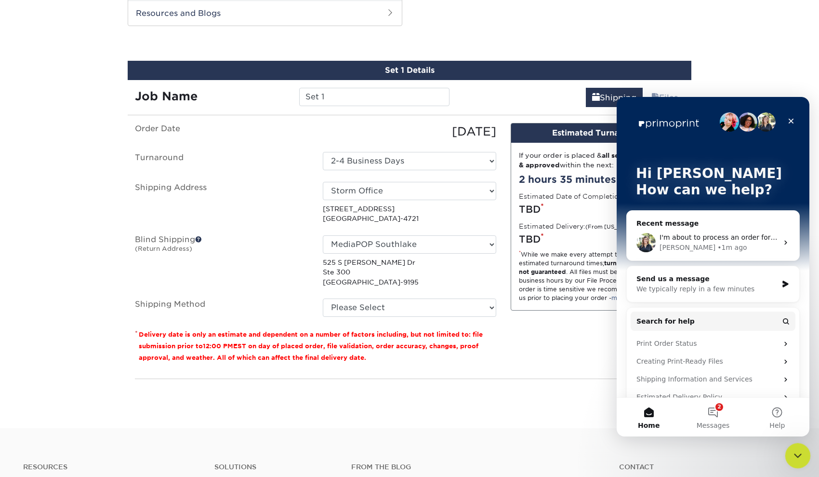
click at [792, 456] on icon "Close Intercom Messenger" at bounding box center [797, 454] width 12 height 12
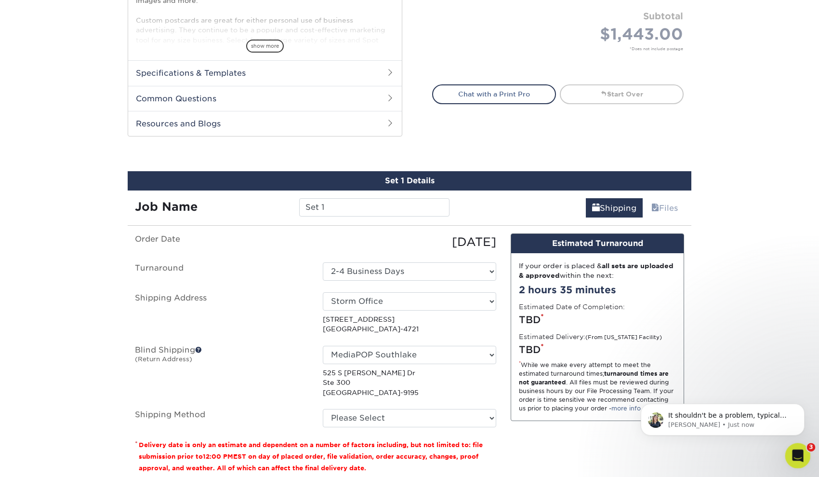
click at [798, 452] on icon "Open Intercom Messenger" at bounding box center [797, 454] width 16 height 16
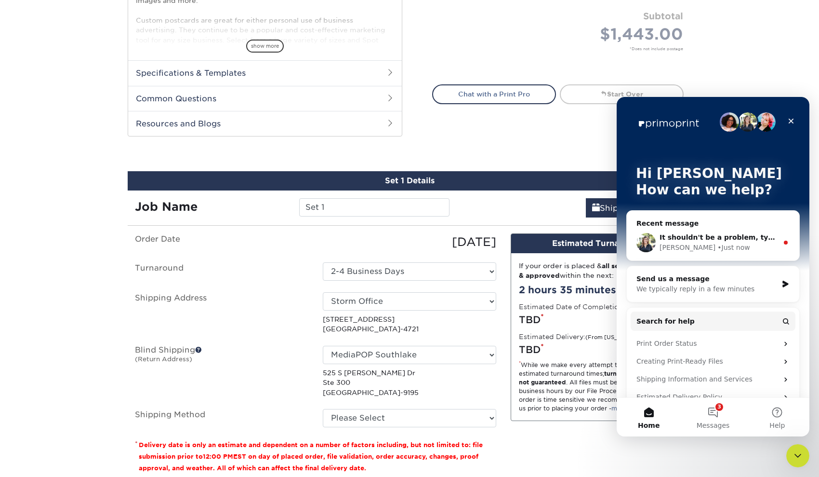
click at [740, 242] on div "Irene • Just now" at bounding box center [719, 247] width 119 height 10
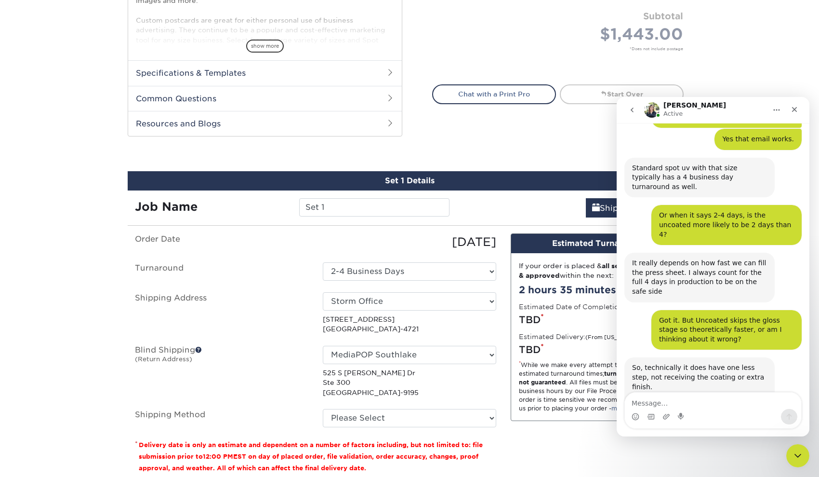
scroll to position [1092, 0]
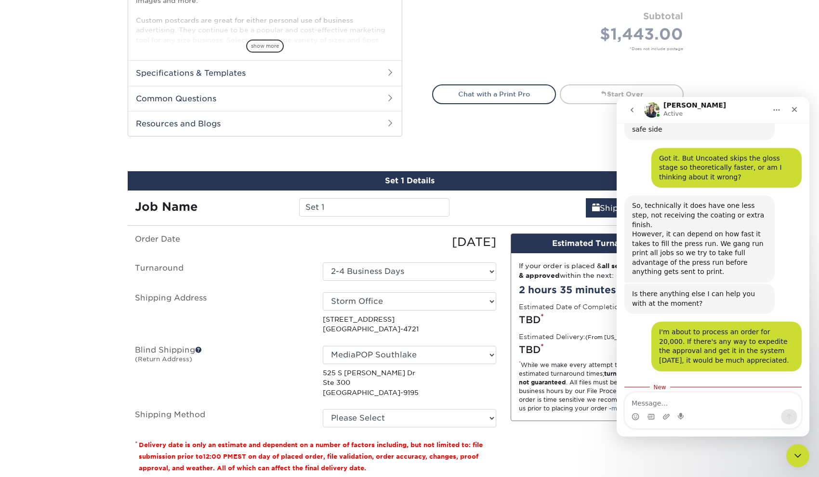
click at [690, 408] on textarea "Message…" at bounding box center [713, 400] width 176 height 16
type textarea "Thanks, I'll be in touch."
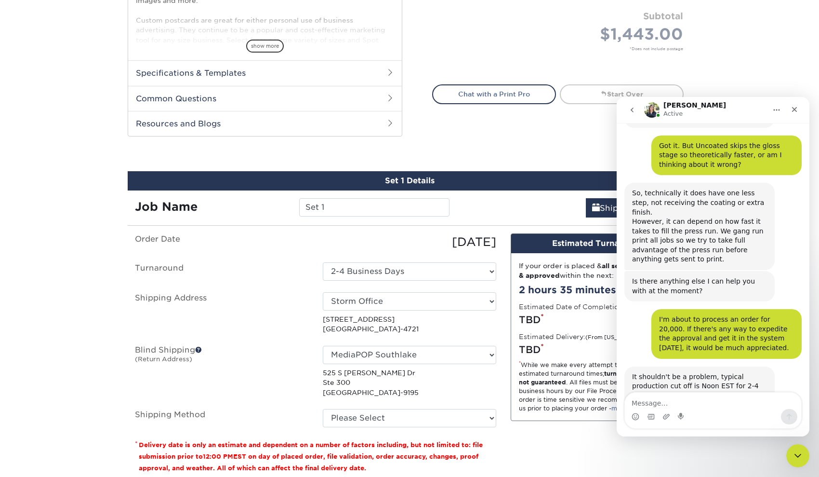
click at [282, 313] on label "Shipping Address" at bounding box center [222, 313] width 188 height 42
click at [798, 451] on icon "Close Intercom Messenger" at bounding box center [797, 454] width 12 height 12
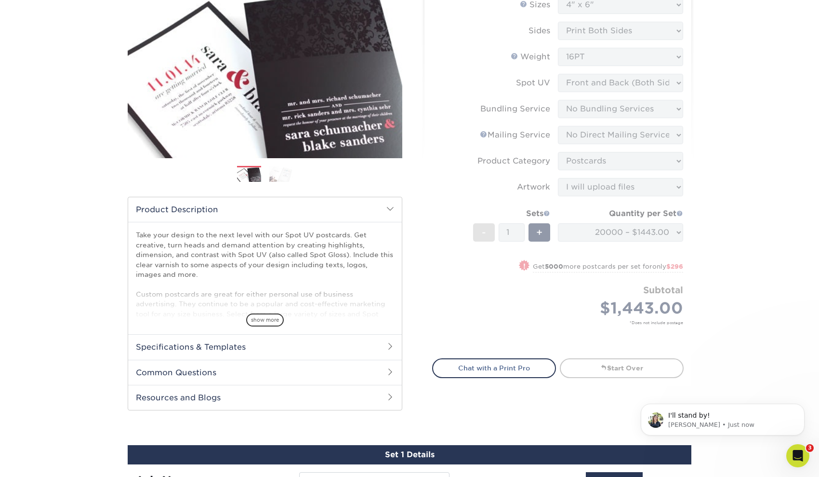
scroll to position [0, 0]
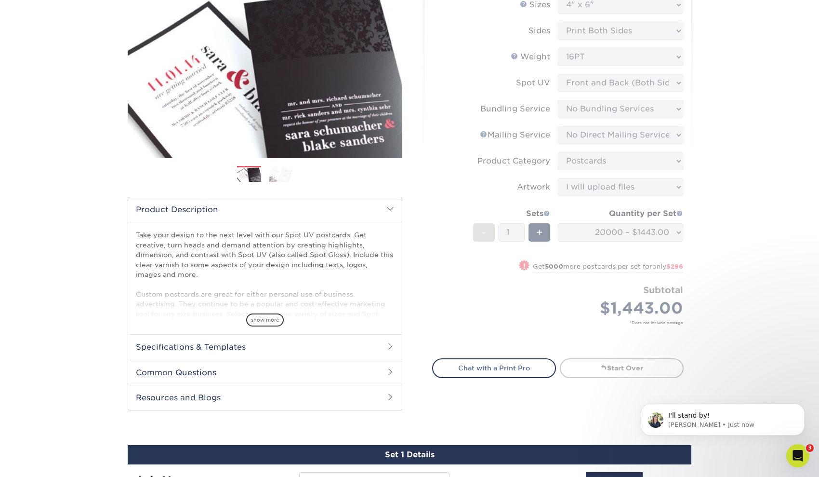
click at [806, 305] on div "Products Postcards Spot UV Postcards Next" at bounding box center [409, 373] width 819 height 878
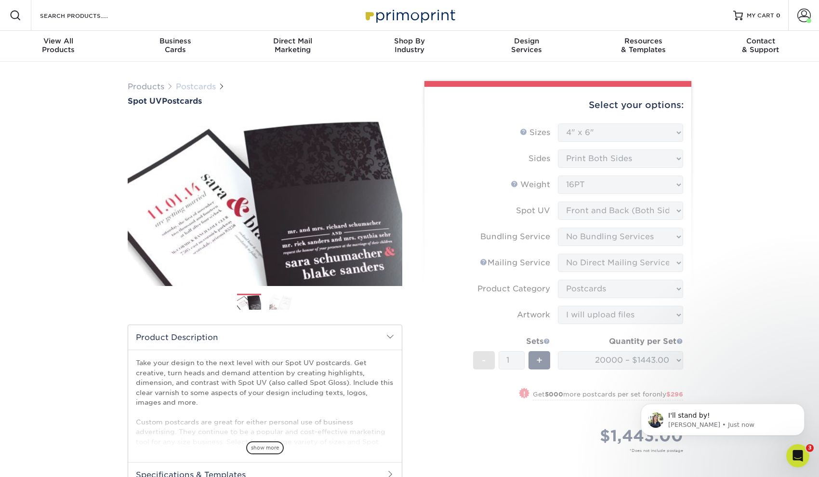
click at [196, 88] on link "Postcards" at bounding box center [196, 86] width 40 height 9
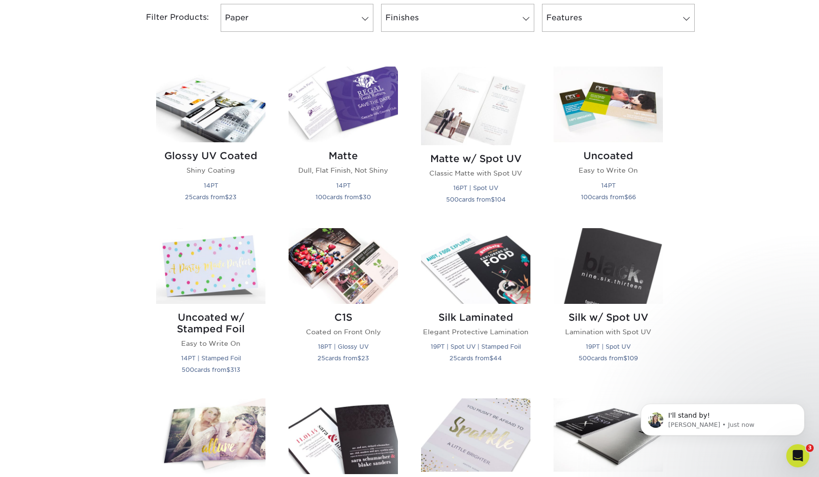
scroll to position [452, 0]
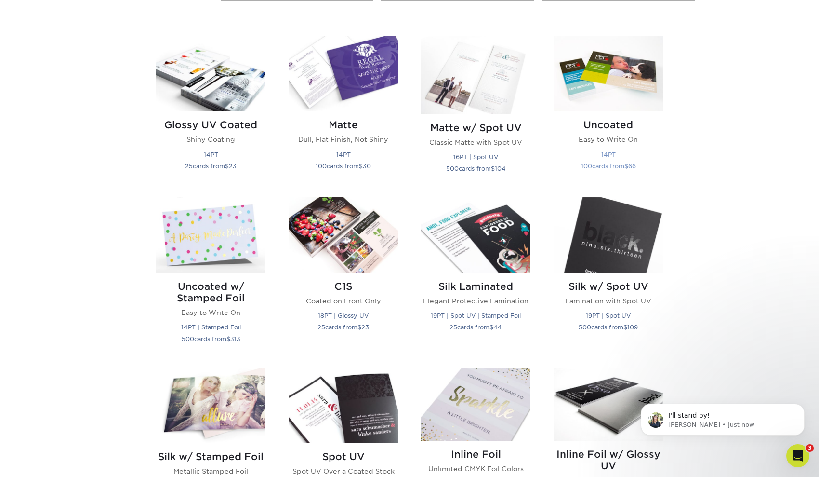
click at [604, 111] on img at bounding box center [608, 74] width 109 height 76
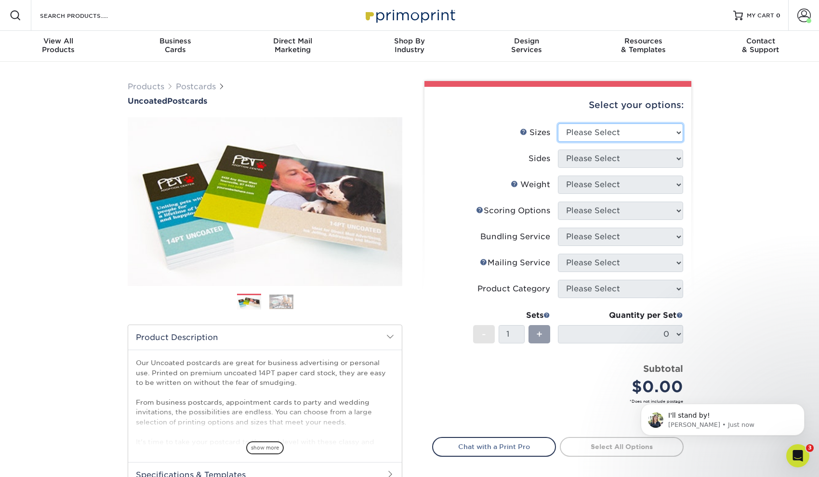
select select "4.00x6.00"
select select "13abbda7-1d64-4f25-8bb2-c179b224825d"
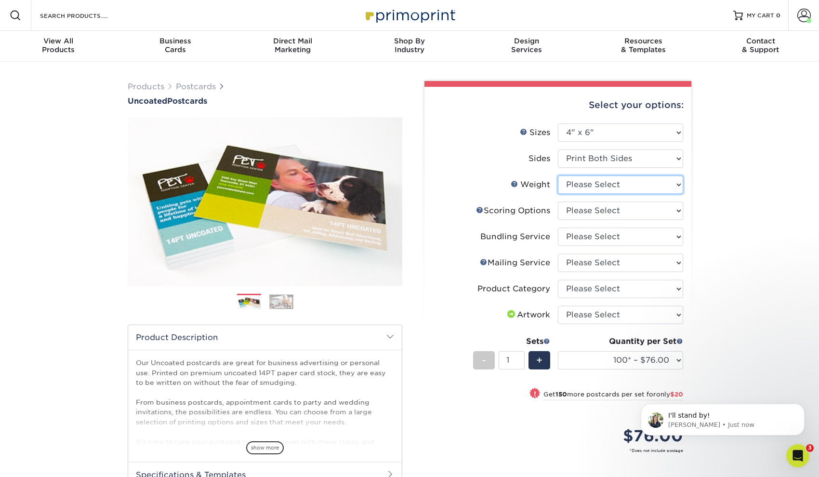
select select "14PT Uncoated"
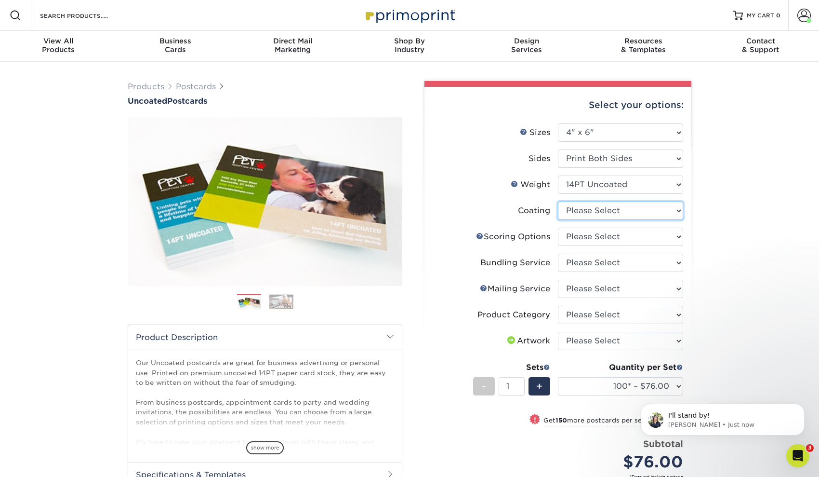
select select "3e7618de-abca-4bda-9f97-8b9129e913d8"
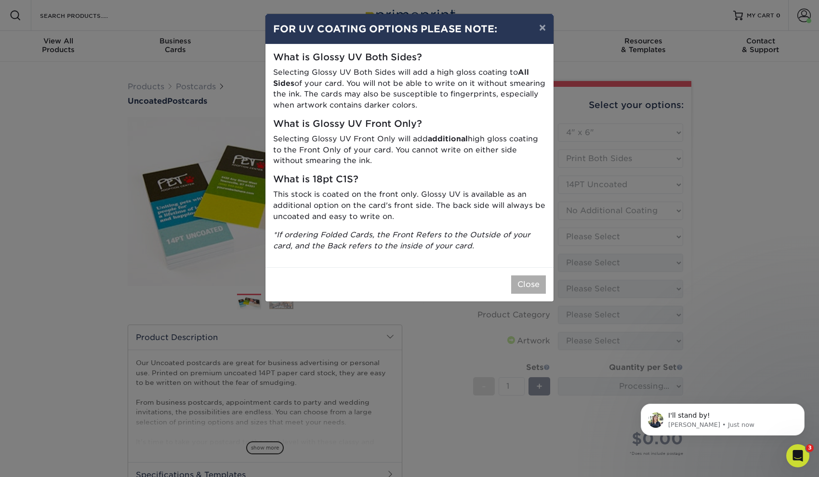
click at [526, 277] on button "Close" at bounding box center [528, 284] width 35 height 18
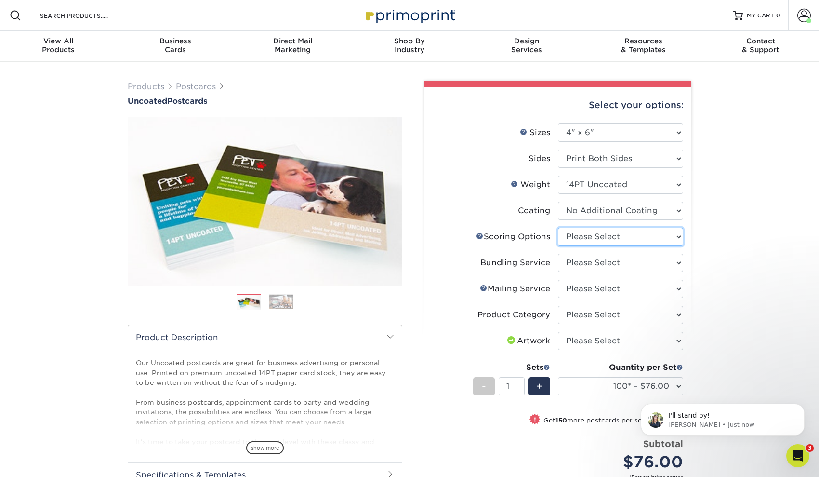
select select "16ebe401-5398-422d-8cb0-f3adbb82deb5"
select select "58689abb-25c0-461c-a4c3-a80b627d6649"
select select "3e5e9bdd-d78a-4c28-a41d-fe1407925ca6"
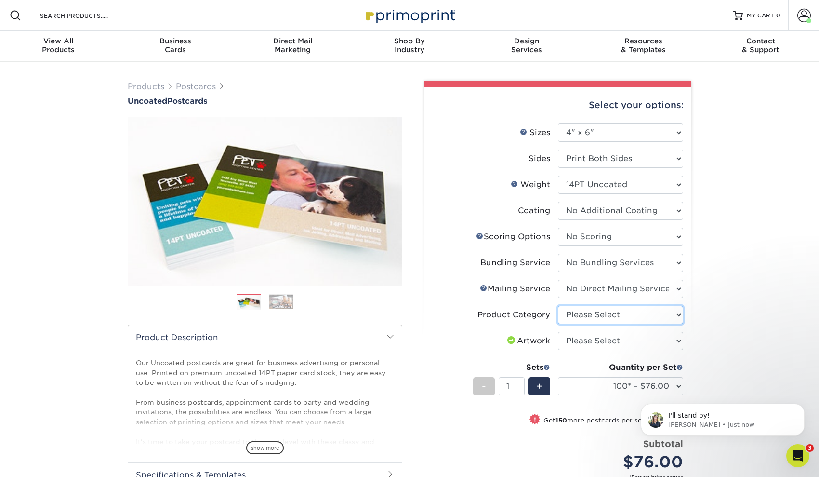
select select "9b7272e0-d6c8-4c3c-8e97-d3a1bcdab858"
select select "upload"
select select "20000 – $1301.00"
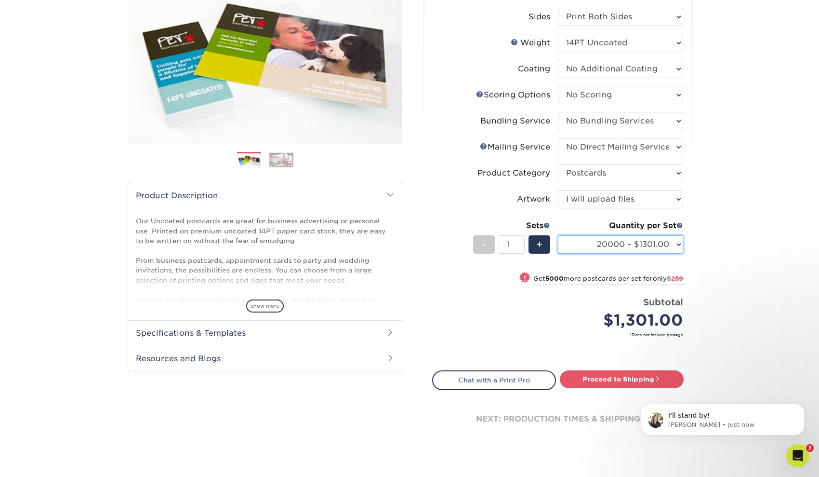
scroll to position [148, 0]
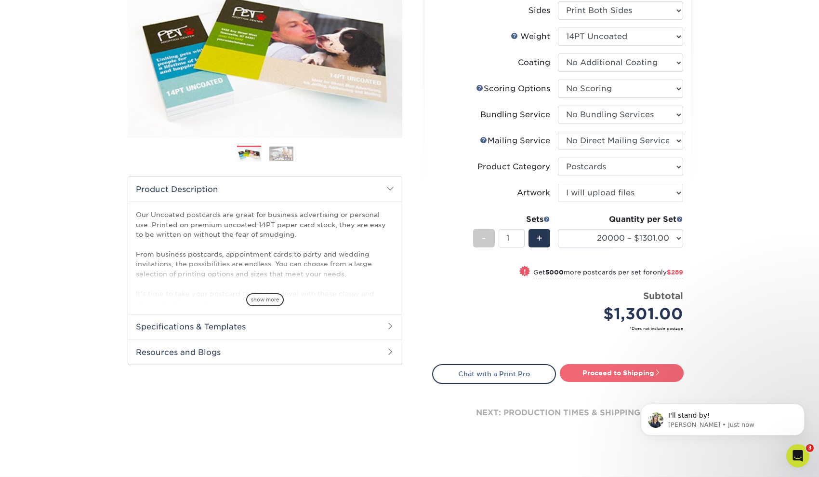
click at [604, 374] on link "Proceed to Shipping" at bounding box center [622, 372] width 124 height 17
type input "Set 1"
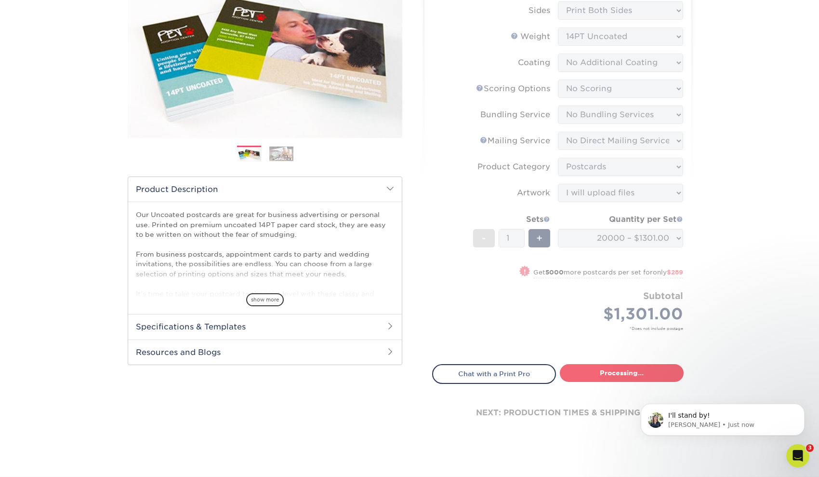
select select "b966bab2-7d2b-4a94-a64c-86fc0171c706"
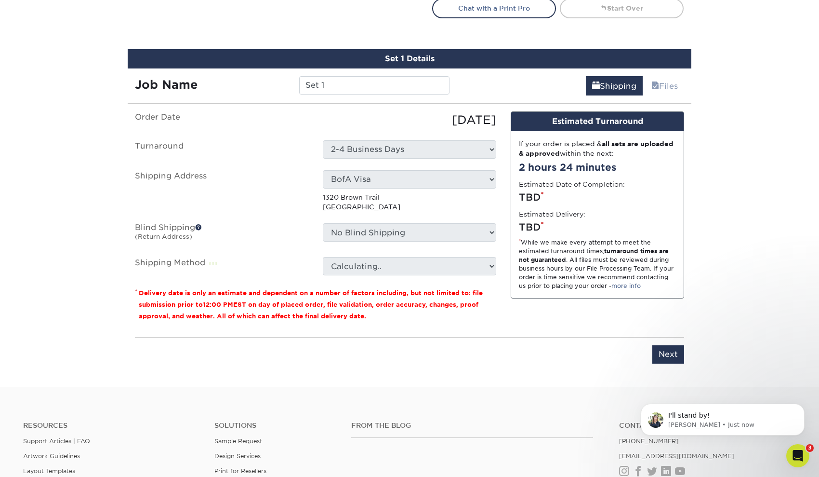
scroll to position [538, 0]
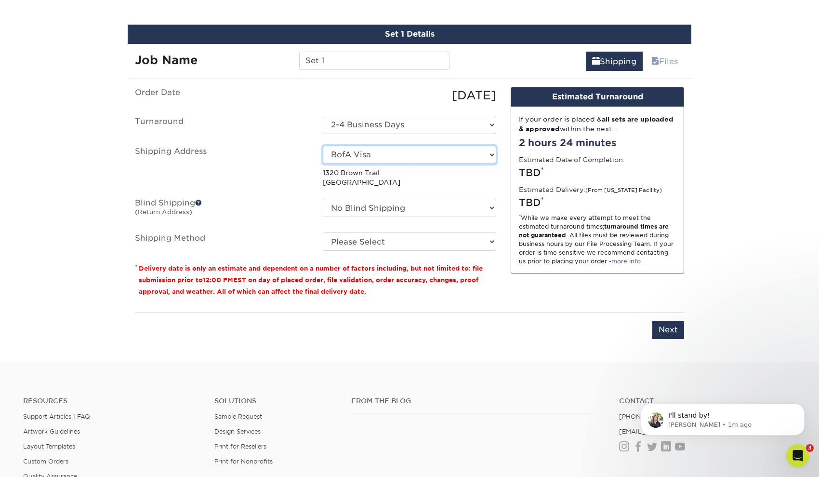
select select "285475"
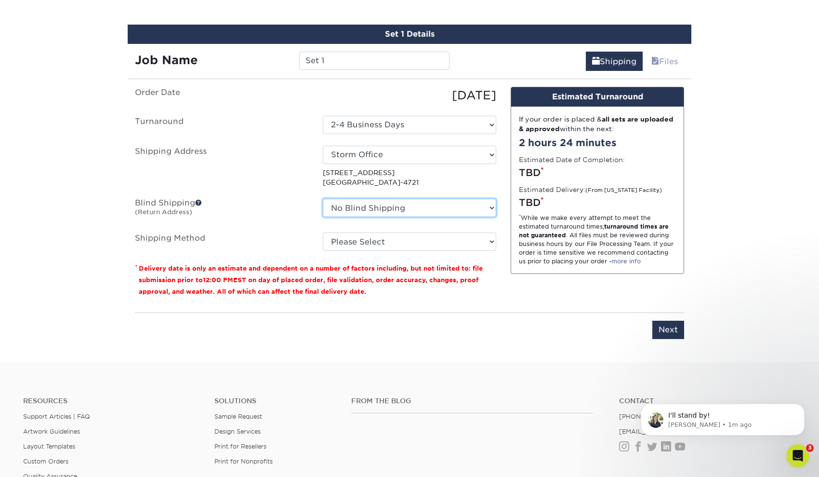
select select "63886"
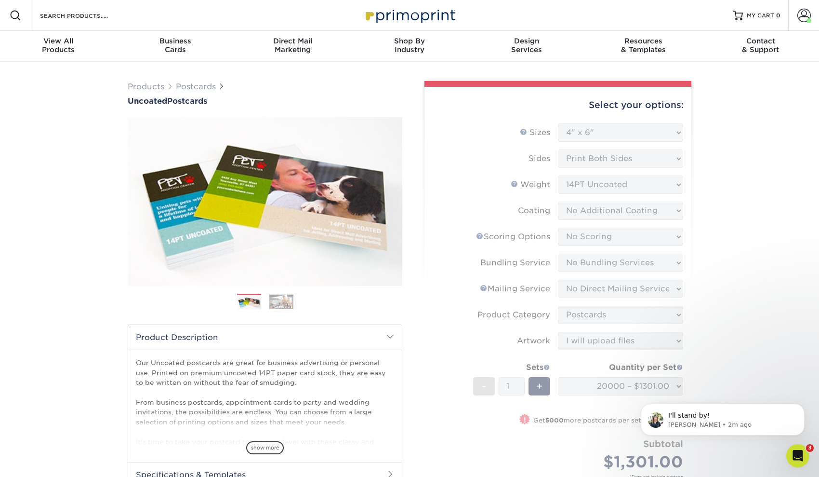
scroll to position [0, 0]
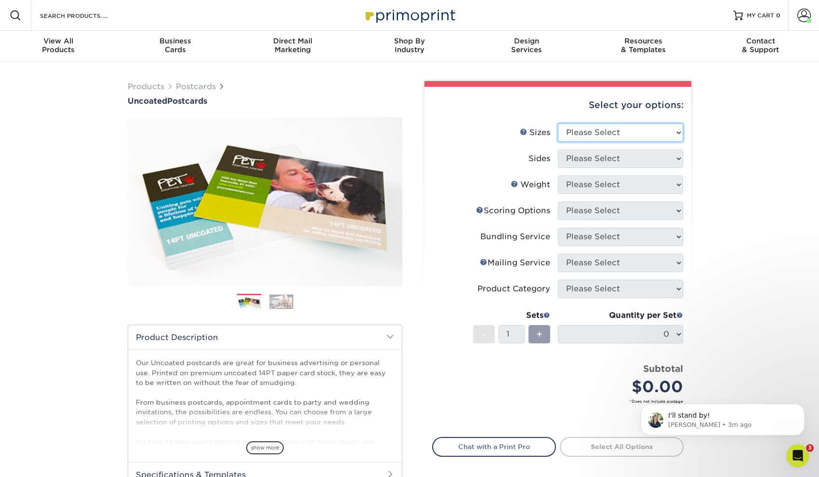
select select "4.00x6.00"
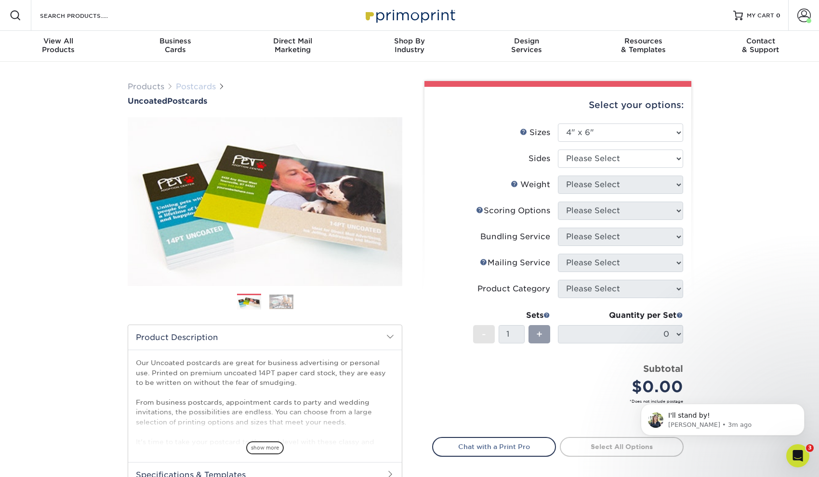
click at [194, 86] on link "Postcards" at bounding box center [196, 86] width 40 height 9
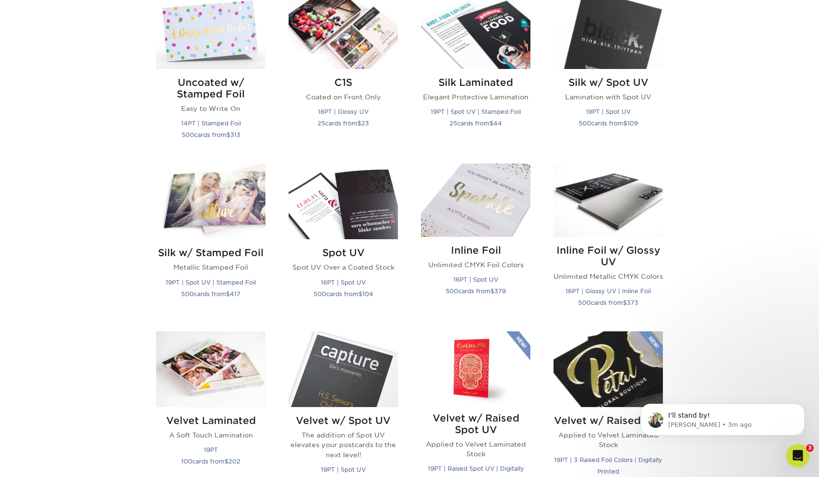
scroll to position [663, 0]
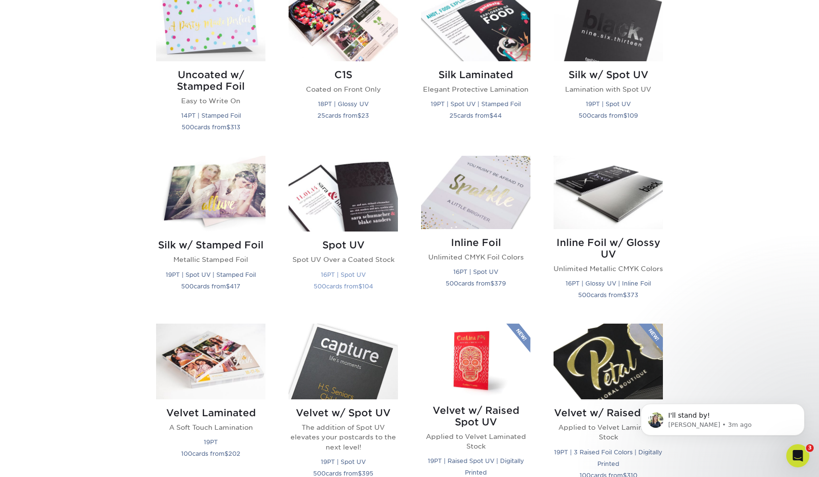
click at [352, 230] on img at bounding box center [343, 194] width 109 height 76
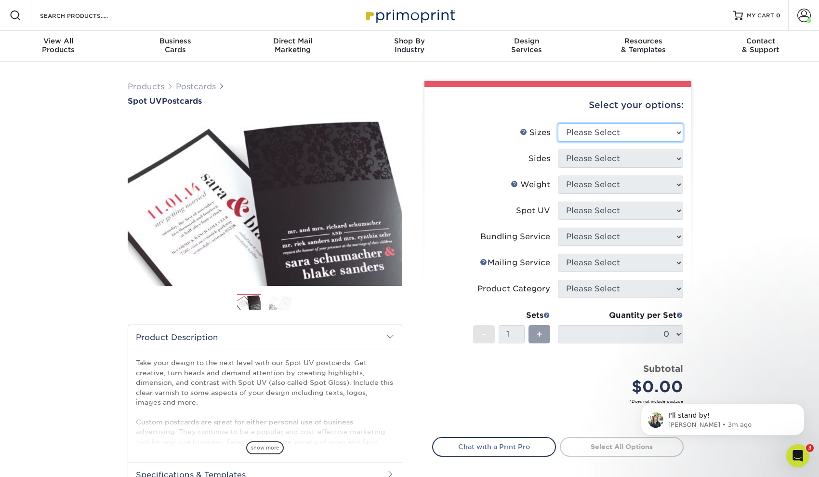
select select "4.00x6.00"
select select "13abbda7-1d64-4f25-8bb2-c179b224825d"
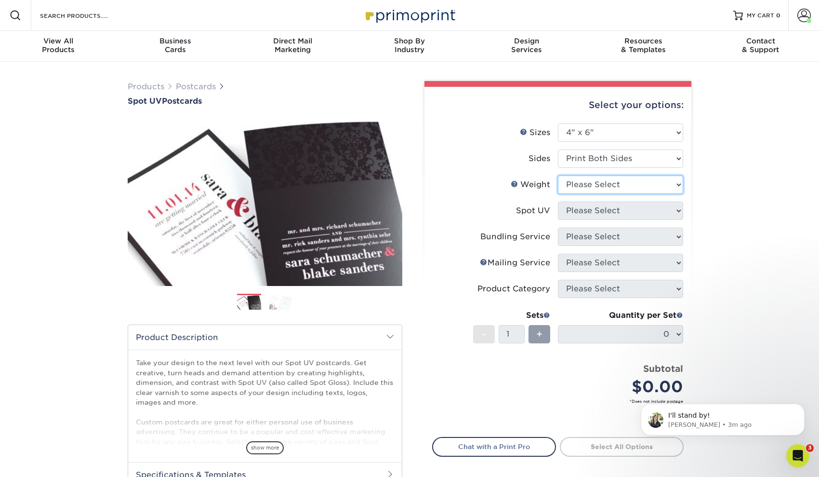
select select "16PT"
select select "0"
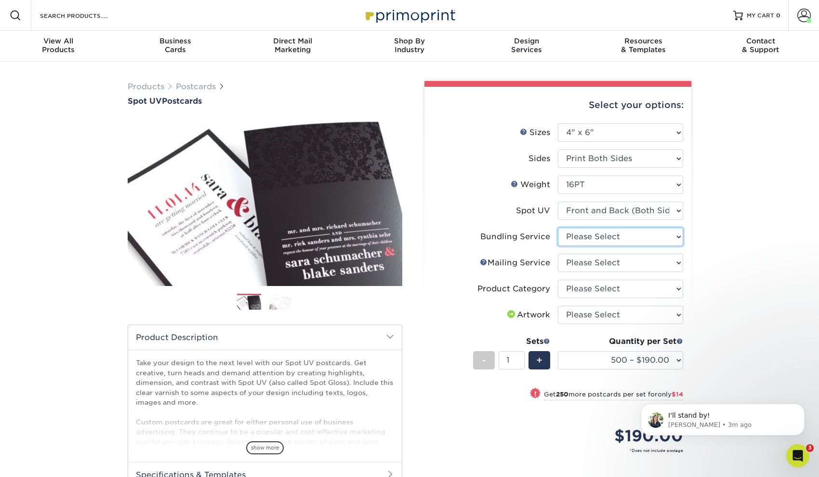
select select "58689abb-25c0-461c-a4c3-a80b627d6649"
select select "3e5e9bdd-d78a-4c28-a41d-fe1407925ca6"
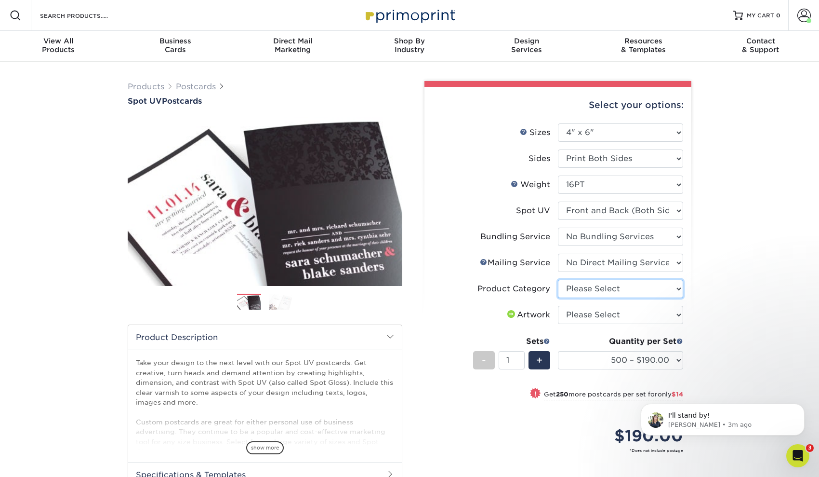
select select "9b7272e0-d6c8-4c3c-8e97-d3a1bcdab858"
select select "upload"
select select "20000 – $1443.00"
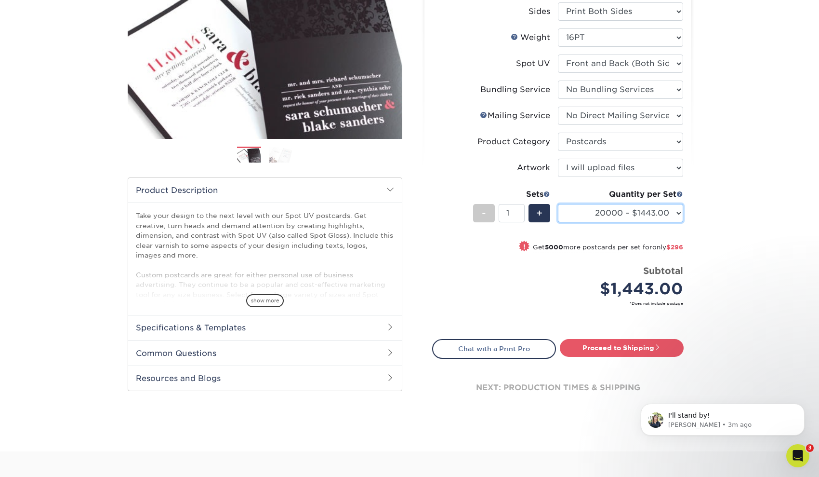
scroll to position [151, 0]
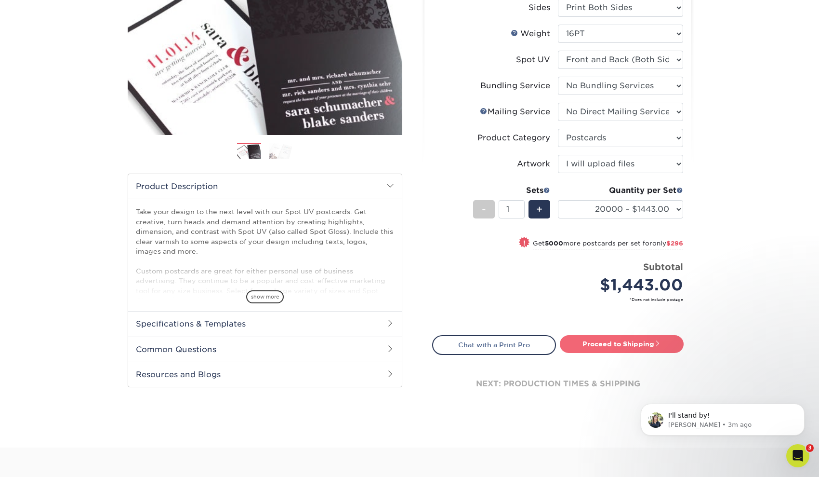
click at [636, 347] on link "Proceed to Shipping" at bounding box center [622, 343] width 124 height 17
type input "Set 1"
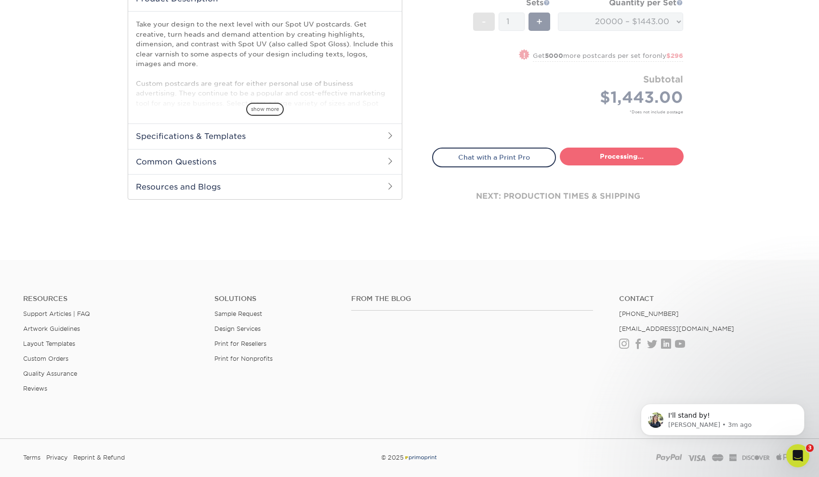
select select "36f556e2-3a5d-4389-b9c0-63b093bd3c08"
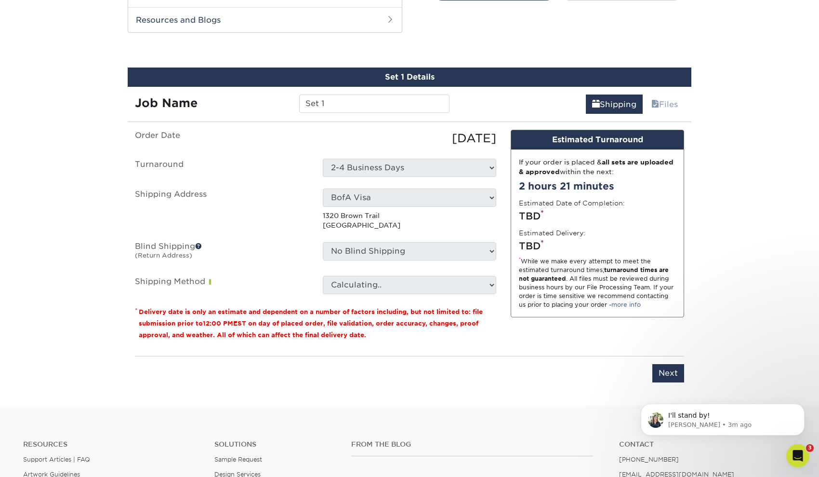
scroll to position [512, 0]
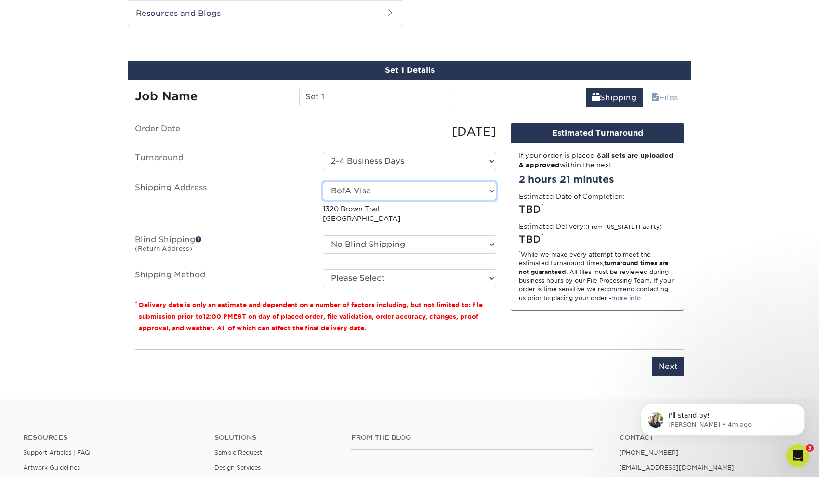
select select "285475"
